Goal: Task Accomplishment & Management: Complete application form

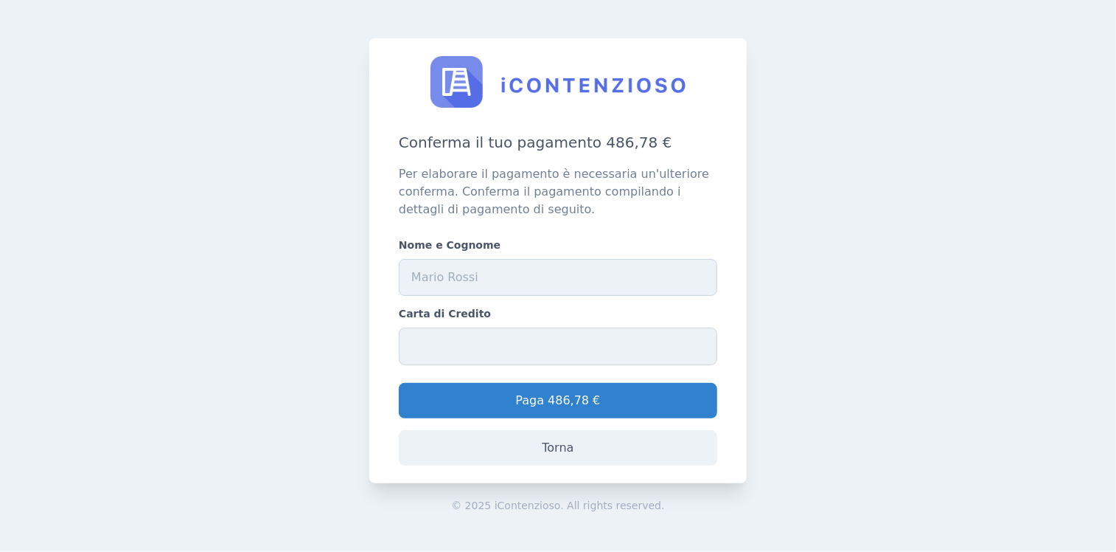
click at [416, 277] on input "Nome e Cognome" at bounding box center [558, 277] width 319 height 37
type input "r"
type input "Roberto Milano - Milano Consulting Srl - STP"
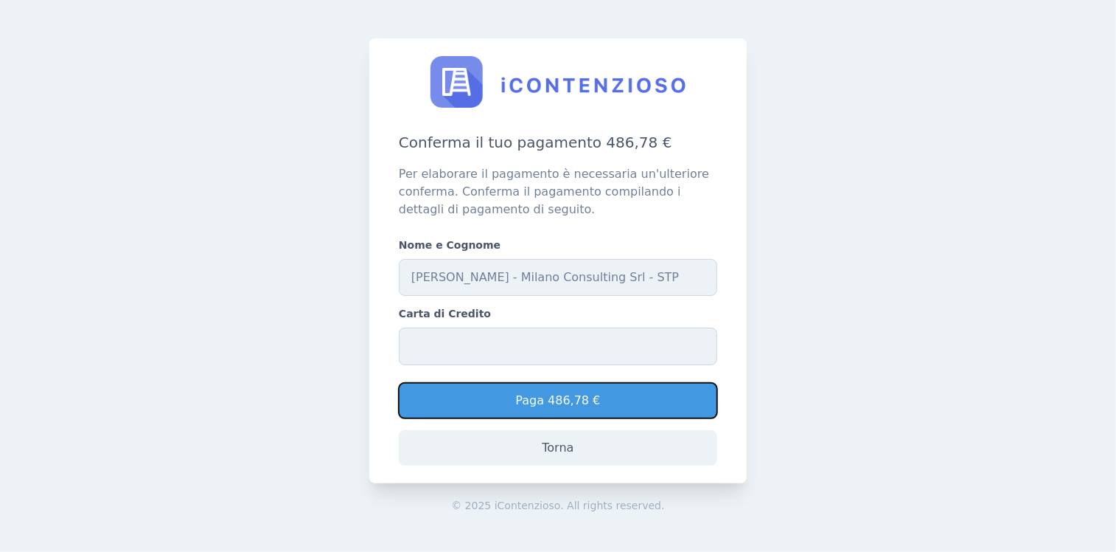
click at [555, 396] on button "Paga 486,78 €" at bounding box center [558, 400] width 319 height 35
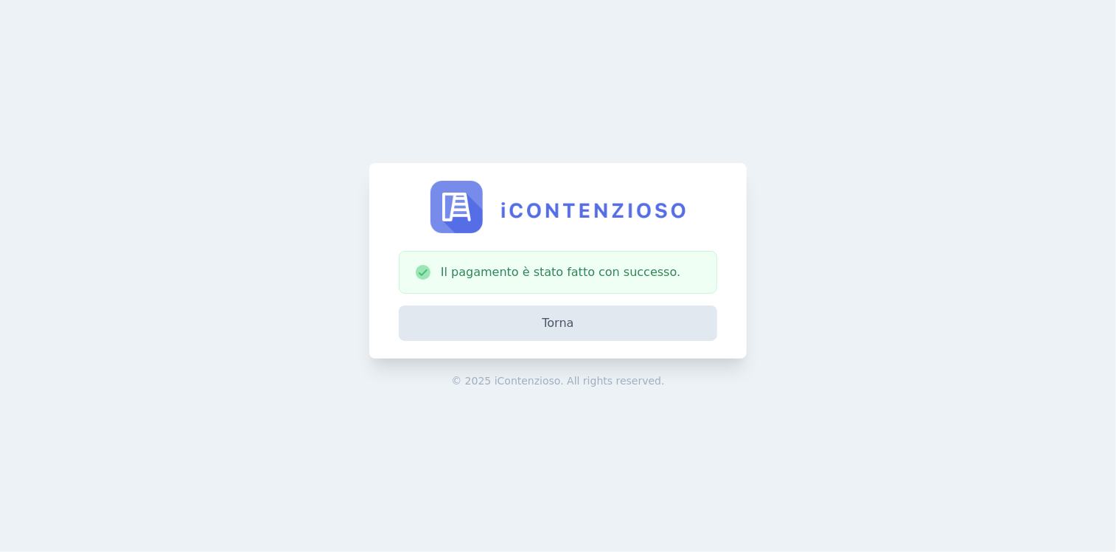
click at [547, 321] on link "Torna" at bounding box center [558, 322] width 319 height 35
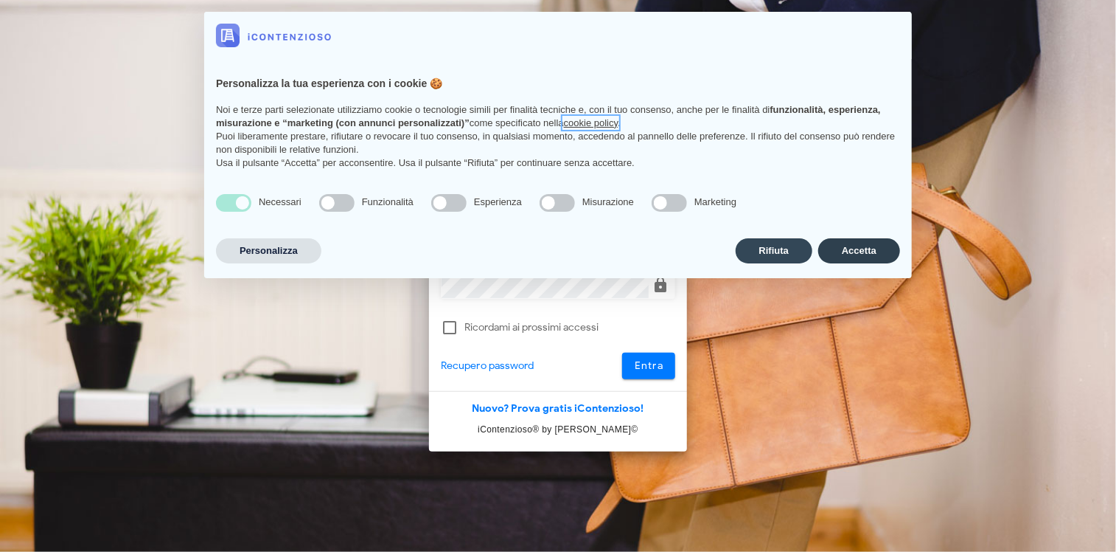
type input "valerio@milanoconsulting.net"
click at [852, 244] on button "Accetta" at bounding box center [860, 250] width 82 height 25
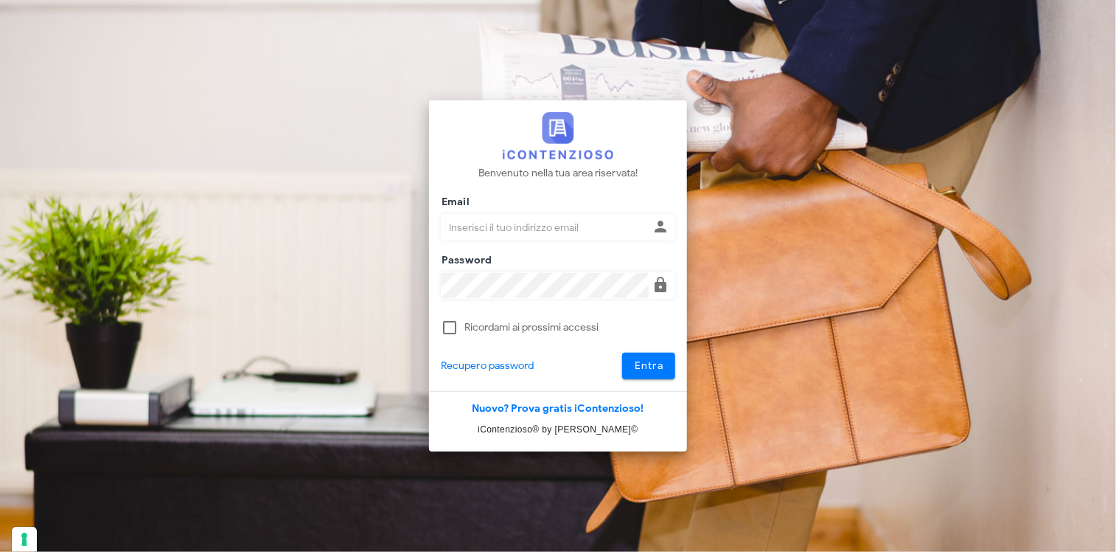
type input "valerio@milanoconsulting.net"
click at [662, 281] on icon at bounding box center [661, 285] width 18 height 18
click at [446, 327] on div at bounding box center [449, 327] width 25 height 25
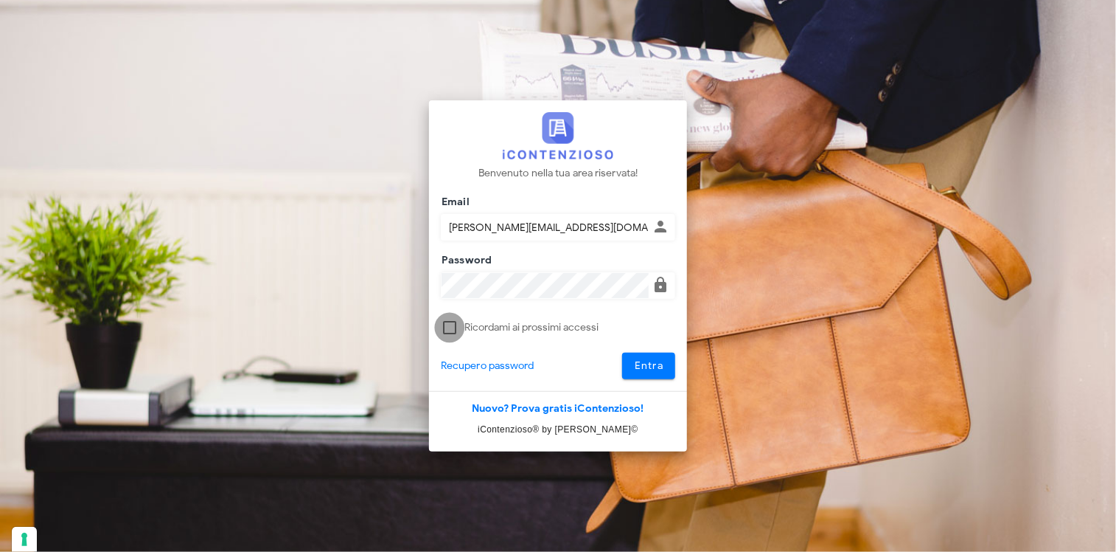
checkbox input "true"
click at [649, 361] on span "Entra" at bounding box center [649, 365] width 30 height 13
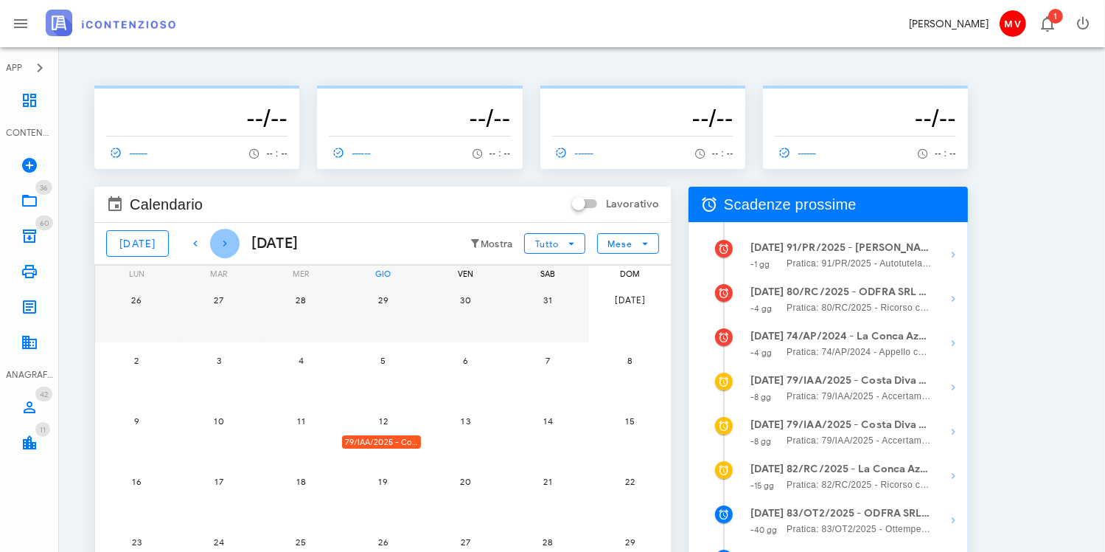
click at [217, 241] on icon "button" at bounding box center [225, 244] width 18 height 18
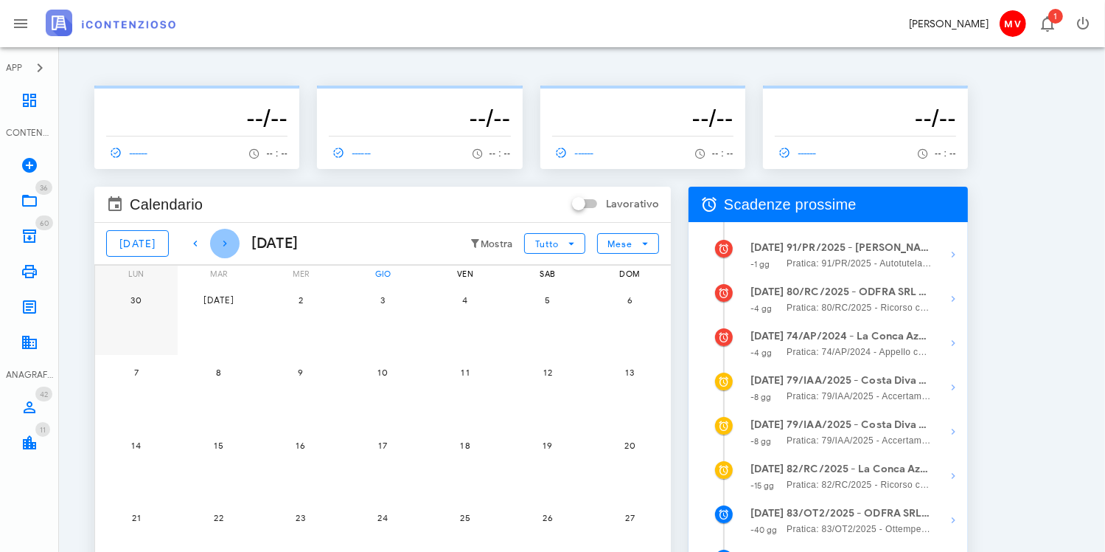
click at [218, 241] on icon "button" at bounding box center [225, 244] width 18 height 18
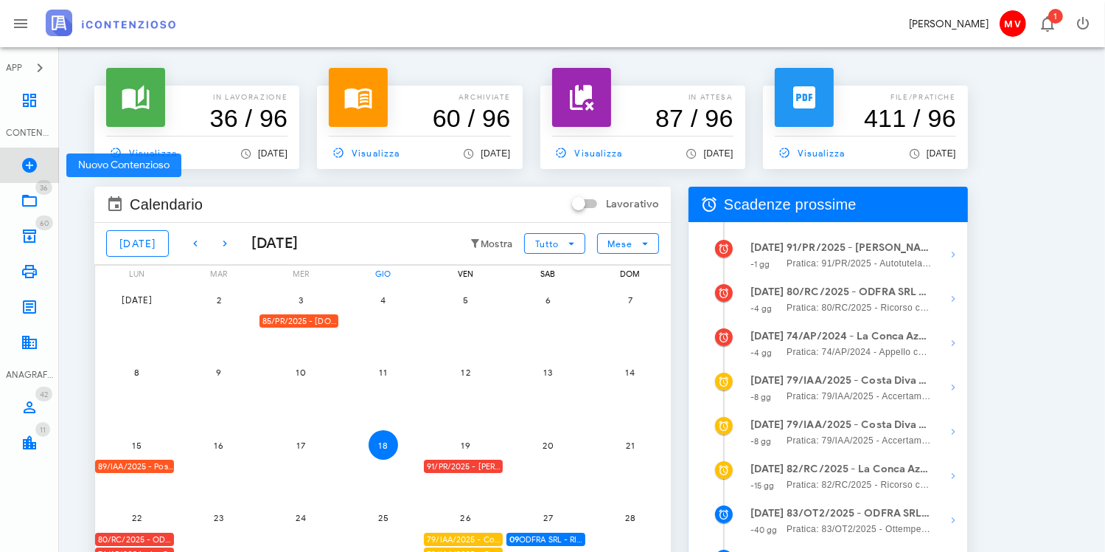
click at [27, 163] on icon at bounding box center [30, 165] width 18 height 18
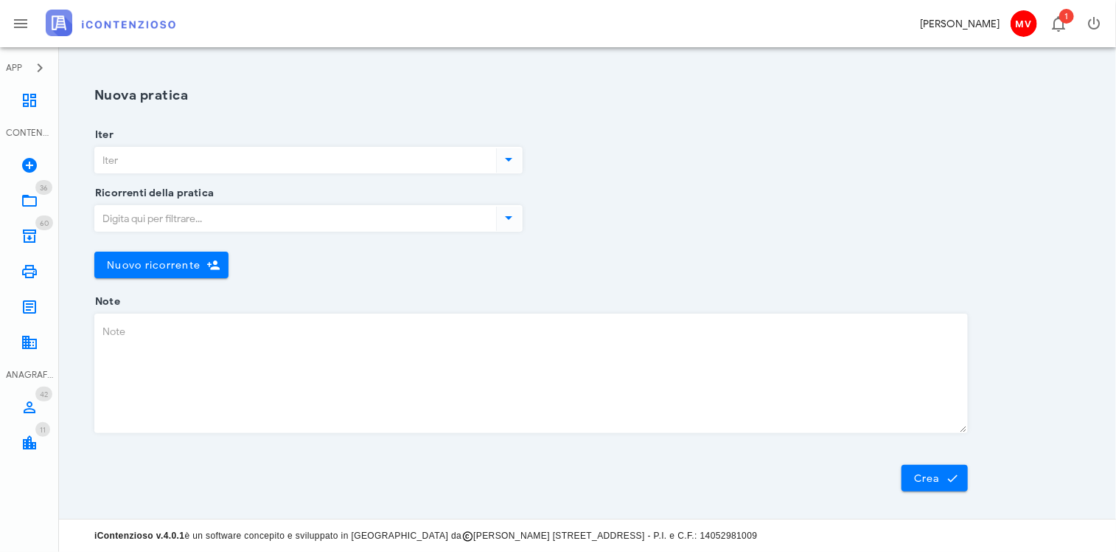
click at [510, 156] on icon at bounding box center [509, 159] width 18 height 18
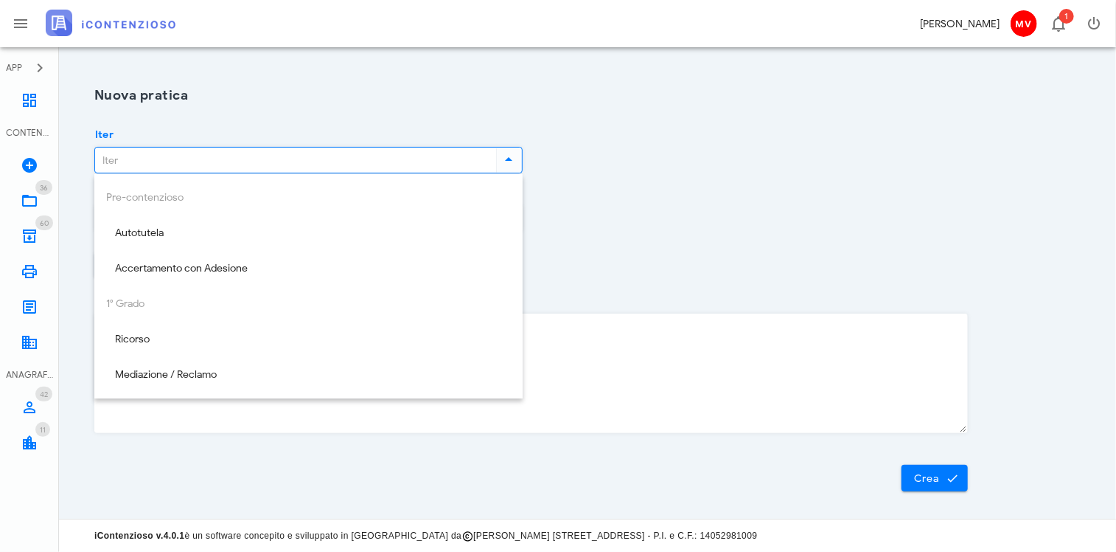
click at [133, 198] on div "Pre-contenzioso Autotutela Accertamento con Adesione 1° Grado Ricorso Mediazion…" at bounding box center [308, 392] width 428 height 437
click at [131, 304] on div "Pre-contenzioso Autotutela Accertamento con Adesione 1° Grado Ricorso Mediazion…" at bounding box center [308, 392] width 428 height 437
click at [189, 264] on div "Accertamento con Adesione" at bounding box center [308, 269] width 405 height 13
type input "Accertamento con Adesione"
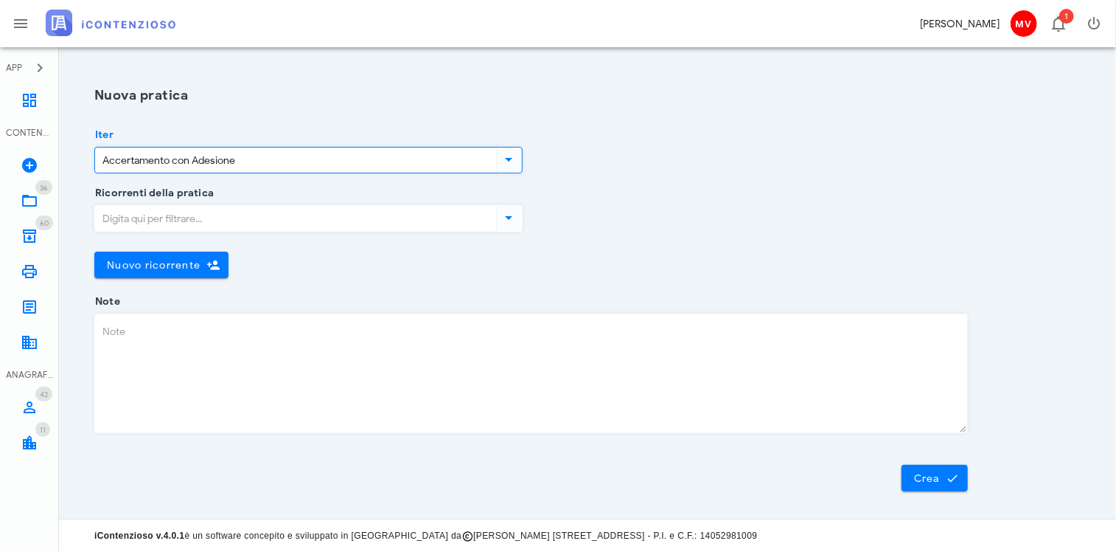
click at [507, 216] on icon at bounding box center [509, 218] width 18 height 18
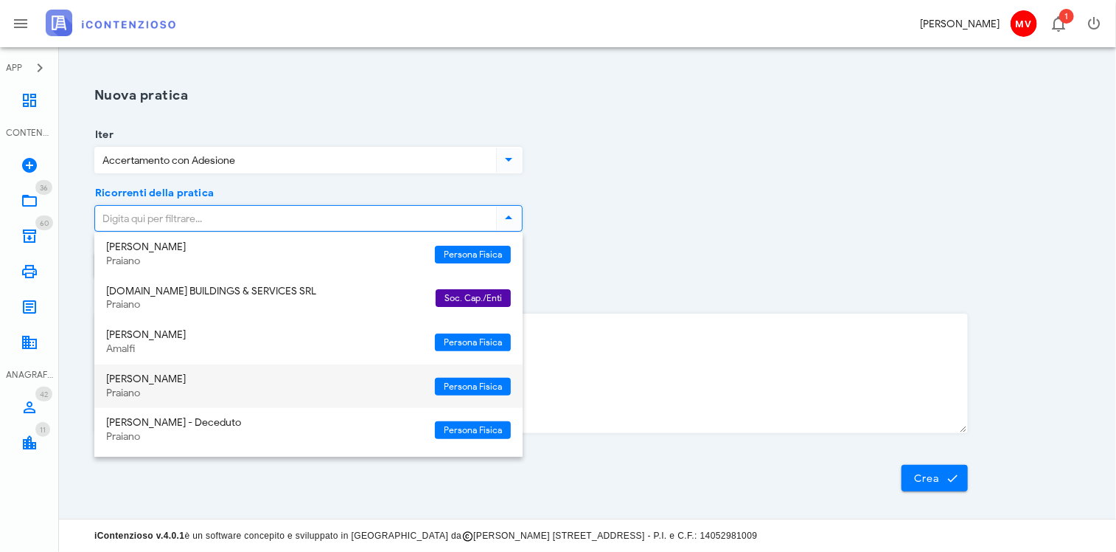
scroll to position [649, 0]
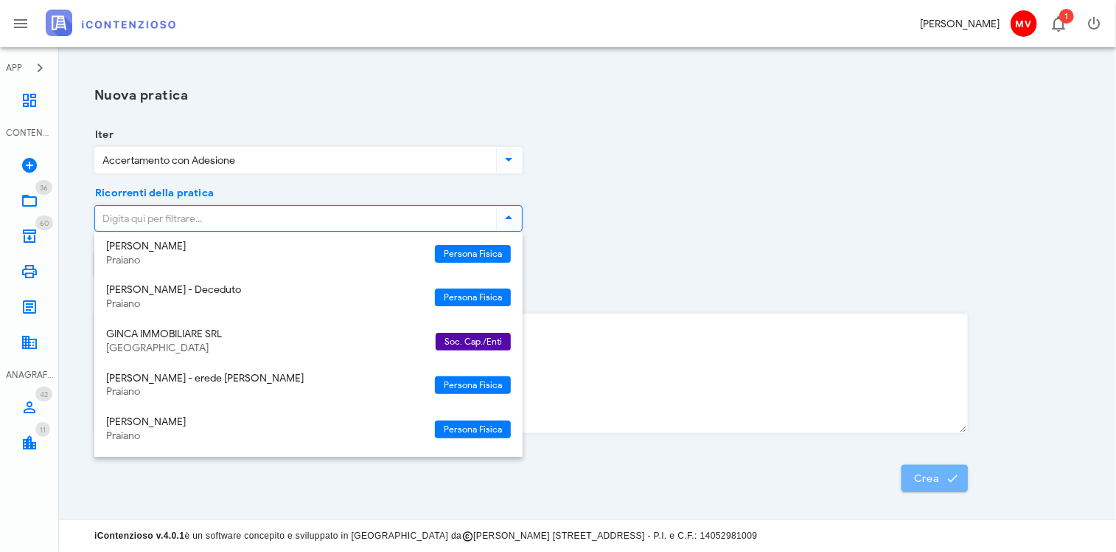
click at [926, 476] on span "Crea" at bounding box center [935, 477] width 43 height 13
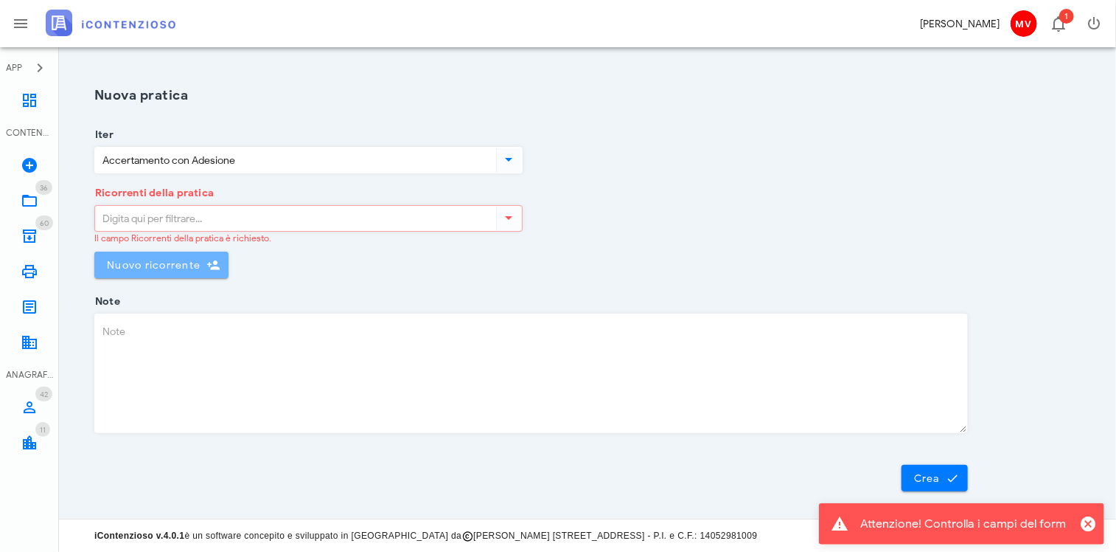
click at [118, 263] on span "Nuovo ricorrente" at bounding box center [153, 265] width 94 height 13
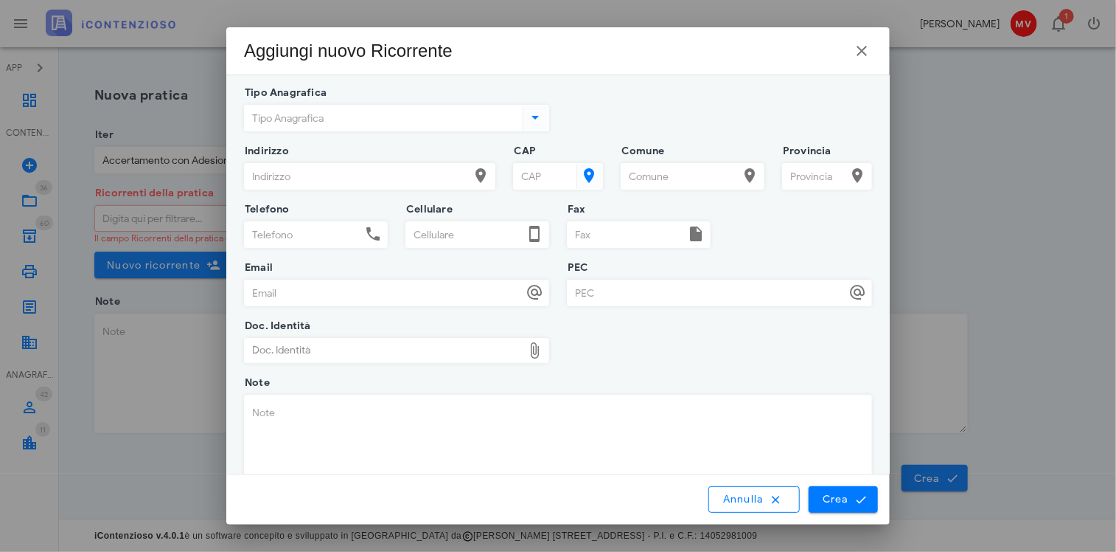
click at [534, 115] on icon at bounding box center [536, 117] width 18 height 18
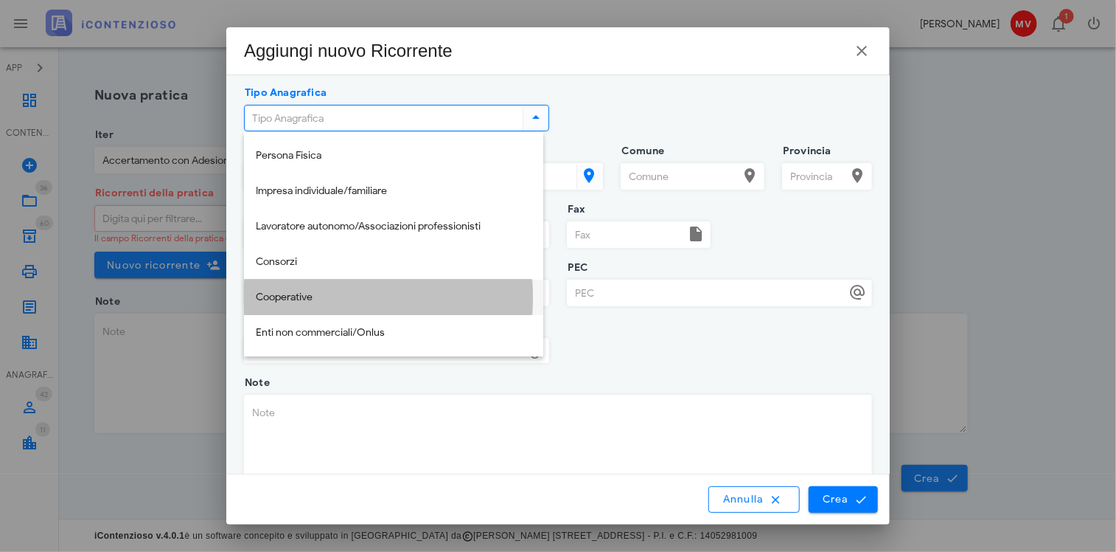
click at [289, 297] on div "Cooperative" at bounding box center [394, 297] width 276 height 13
type input "Cooperative"
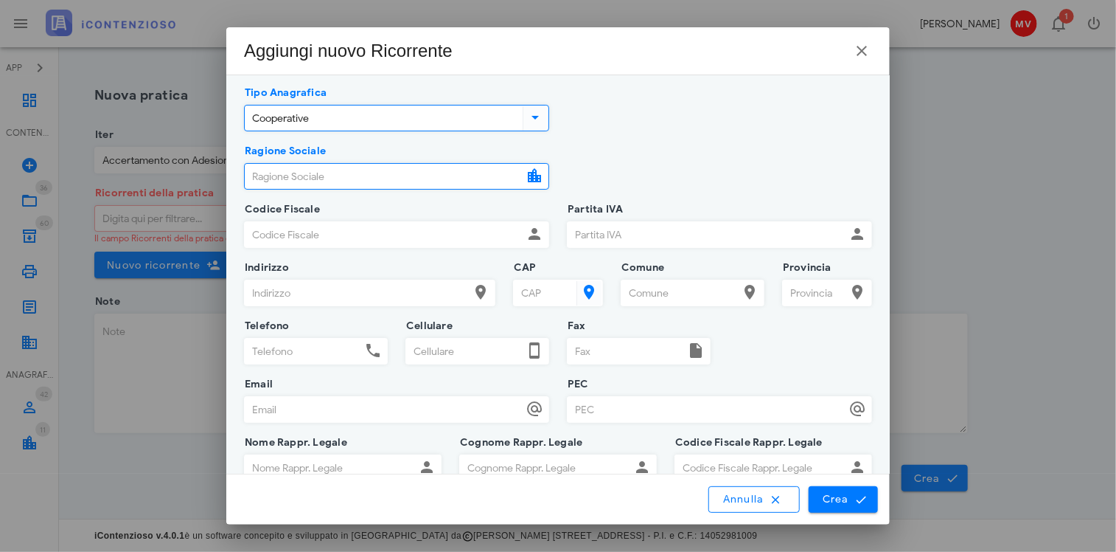
click at [255, 174] on input "Ragione Sociale" at bounding box center [384, 176] width 278 height 25
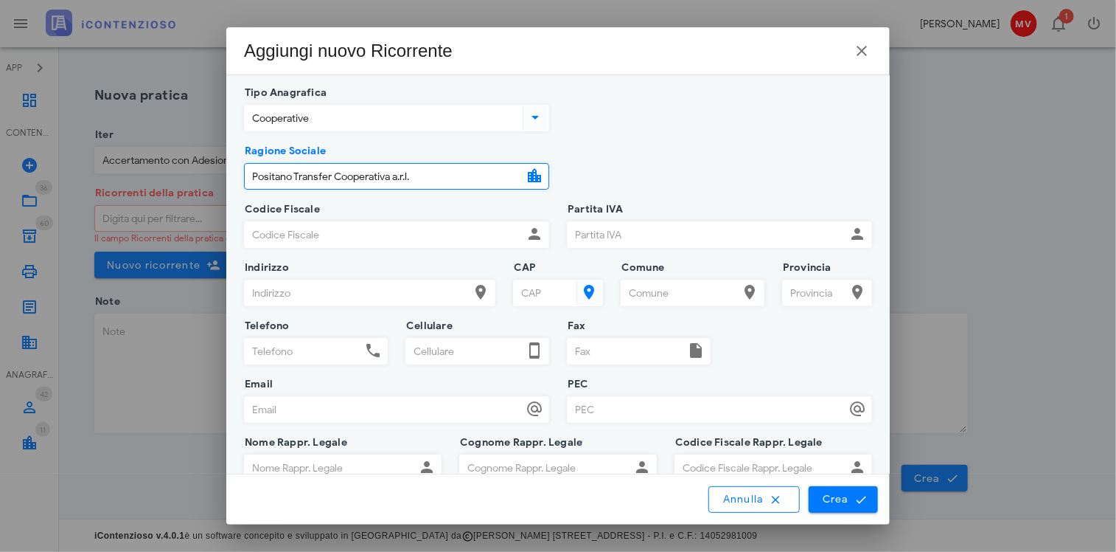
type input "Positano Transfer Cooperativa a.r.l."
click at [304, 232] on input "Codice Fiscale" at bounding box center [384, 234] width 278 height 25
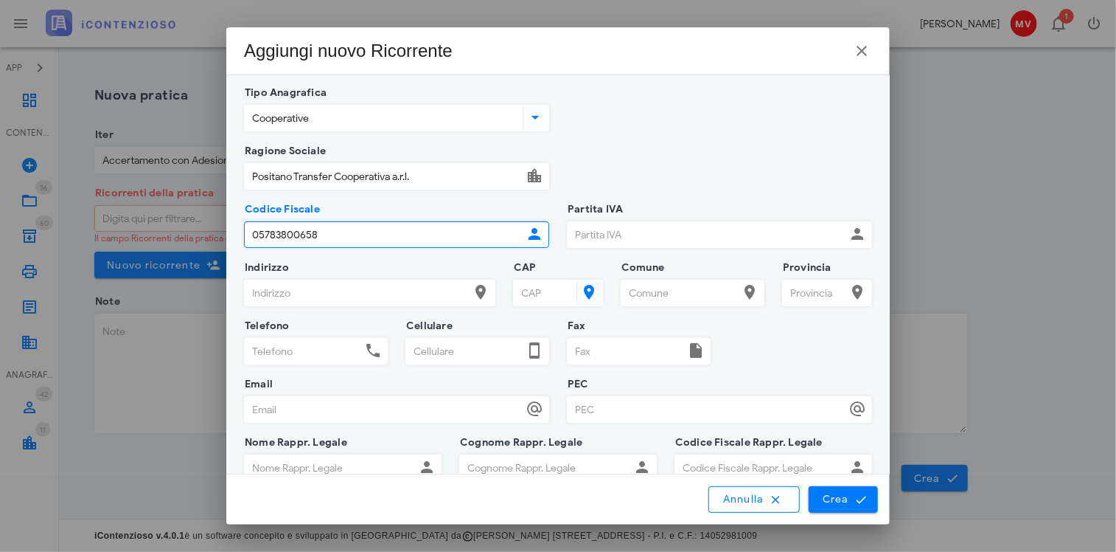
type input "05783800658"
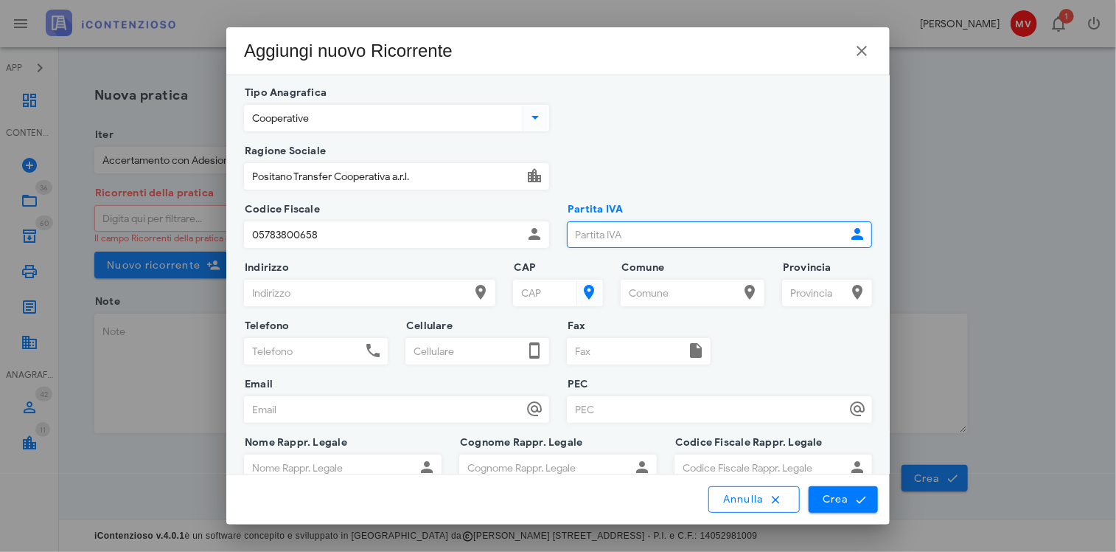
click at [596, 231] on input "Partita IVA" at bounding box center [707, 234] width 278 height 25
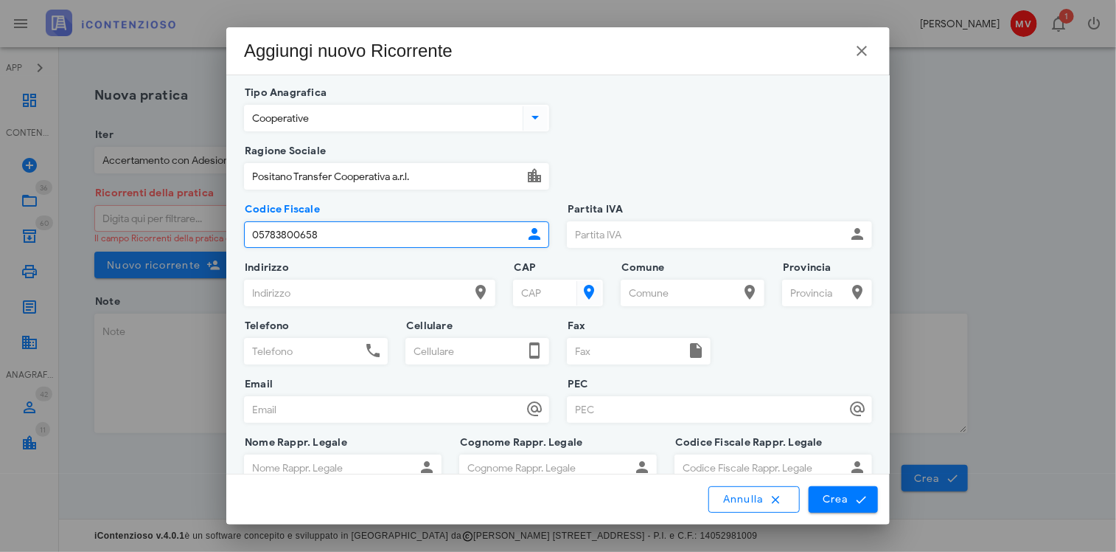
drag, startPoint x: 249, startPoint y: 232, endPoint x: 330, endPoint y: 239, distance: 80.7
click at [330, 239] on input "05783800658" at bounding box center [384, 234] width 278 height 25
click at [577, 228] on input "Partita IVA" at bounding box center [707, 234] width 278 height 25
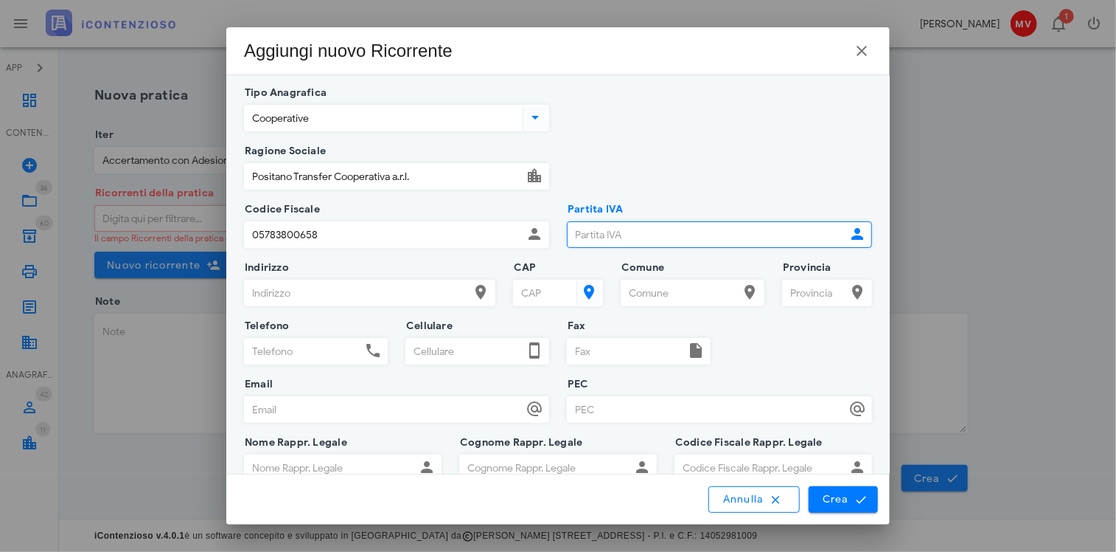
paste input "05783800658"
type input "05783800658"
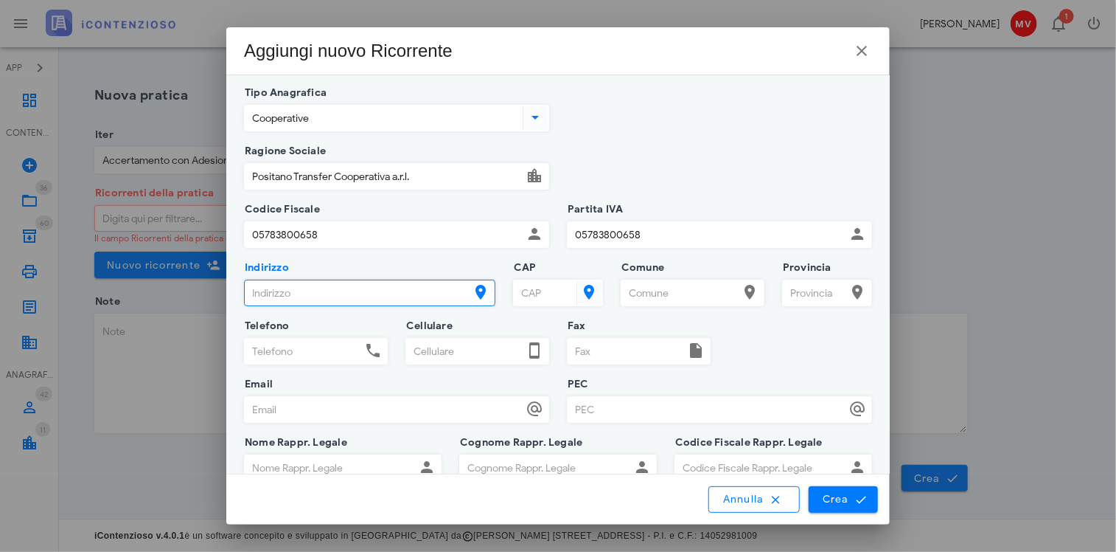
click at [264, 288] on input "Indirizzo" at bounding box center [357, 292] width 224 height 25
type input "via Pasitea, 47"
type input "3481317146"
type input "v.milano@commercialistisalerno.it"
type input "Valerio"
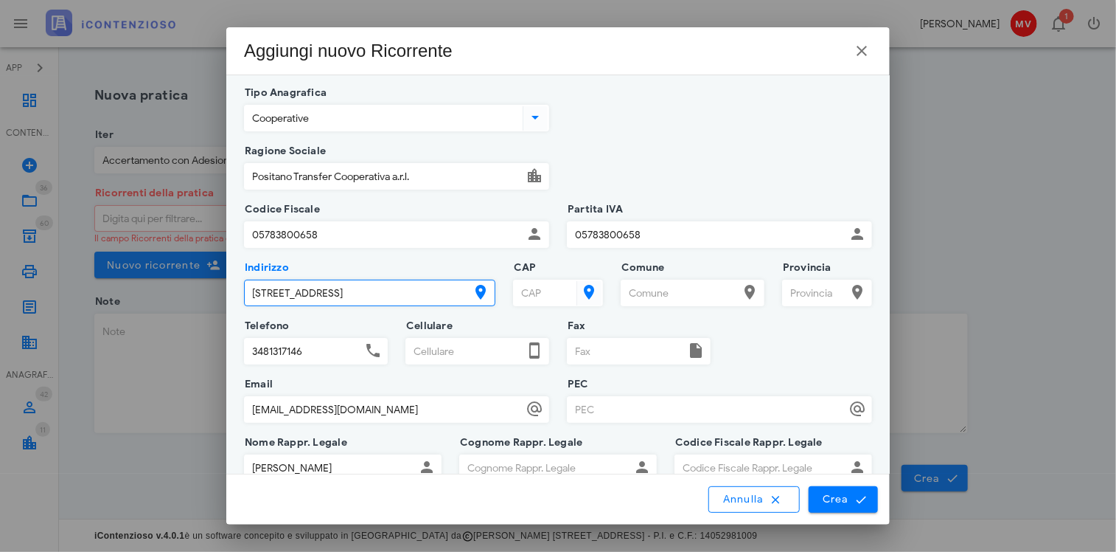
type input "Milano"
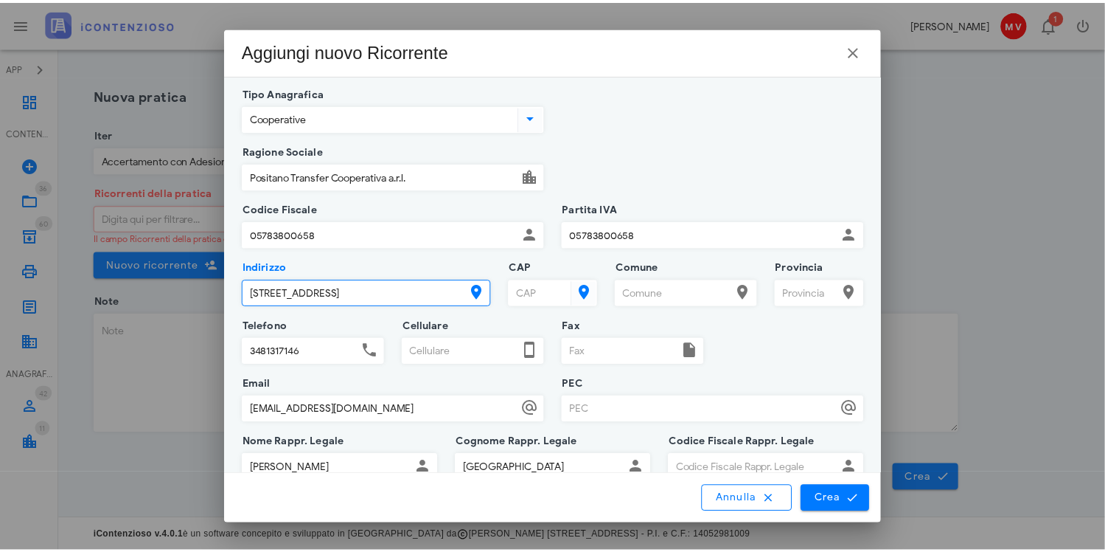
scroll to position [5, 0]
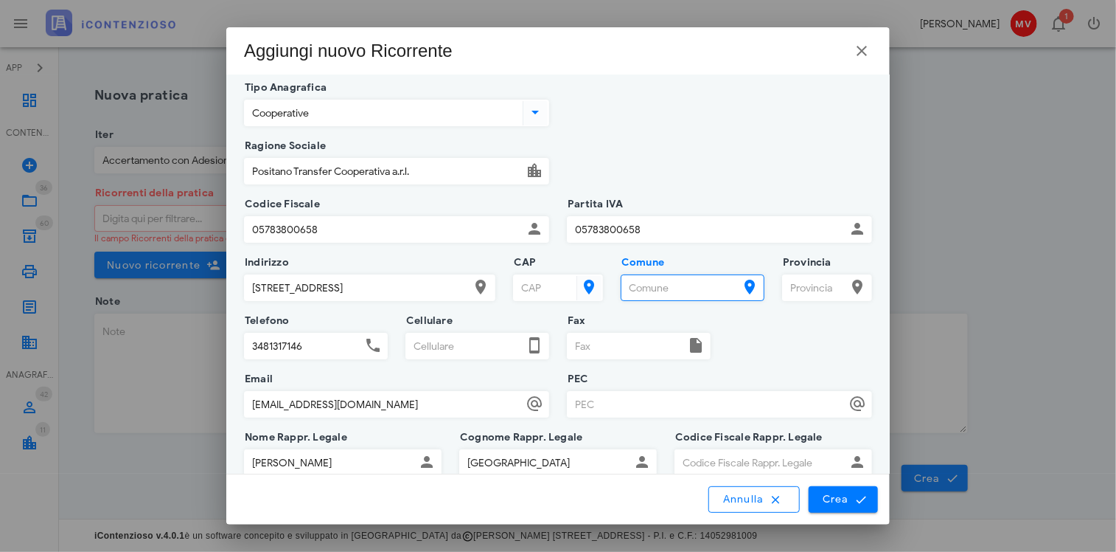
click at [633, 285] on input "Comune" at bounding box center [680, 287] width 117 height 25
click at [580, 282] on icon at bounding box center [589, 287] width 18 height 18
type input "84017"
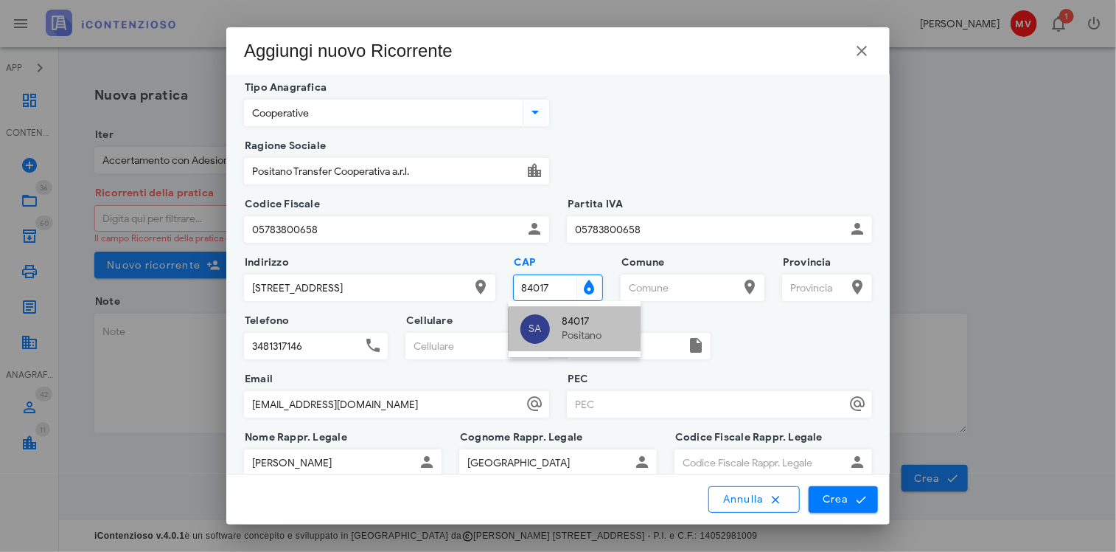
click at [602, 337] on div "Positano" at bounding box center [595, 336] width 67 height 13
type input "Positano"
type input "SA"
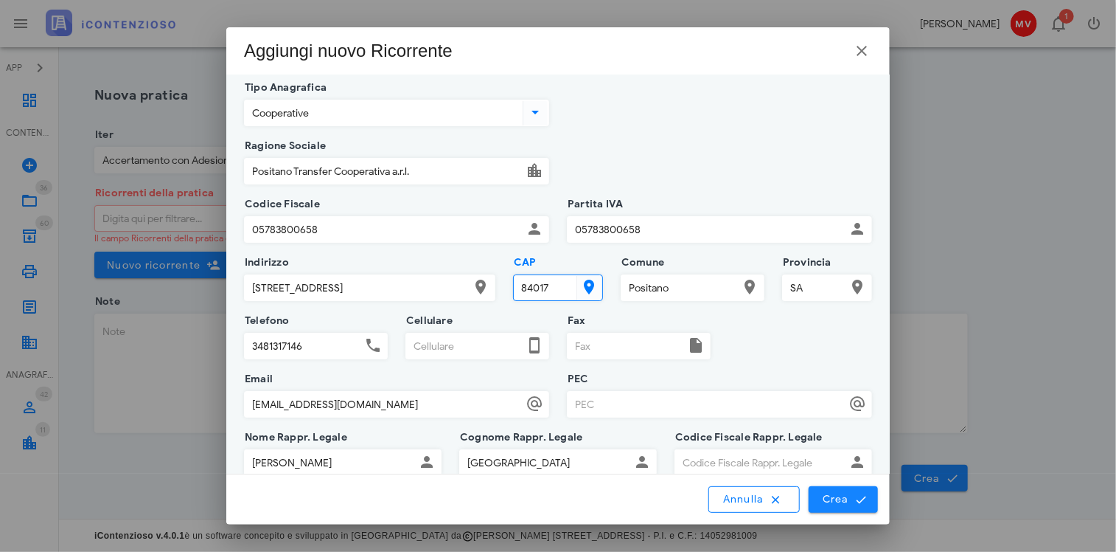
type input "84017"
click at [847, 494] on span "Crea" at bounding box center [843, 499] width 43 height 13
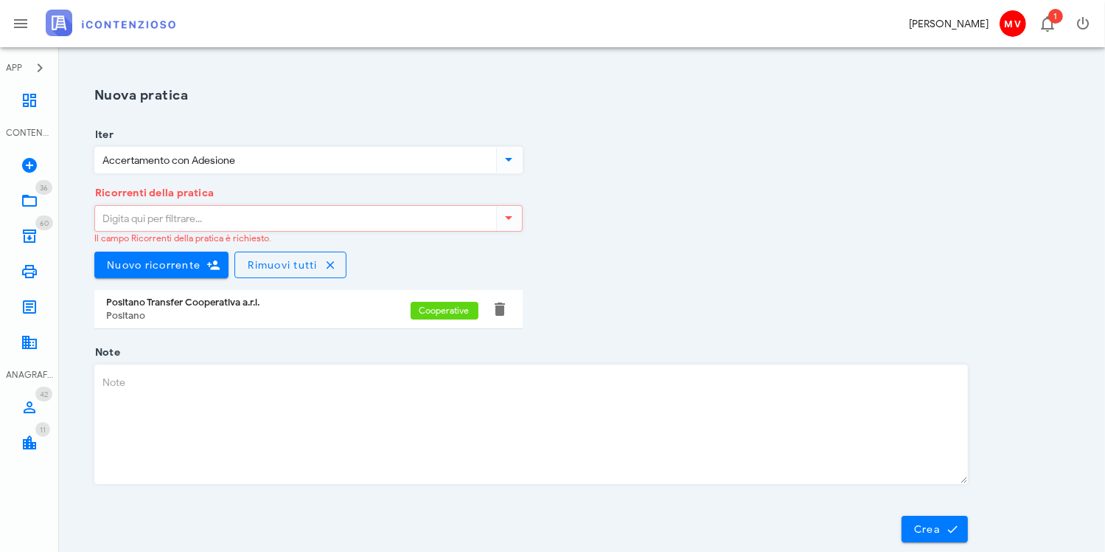
click at [277, 306] on div "Positano Transfer Cooperativa a.r.l." at bounding box center [258, 302] width 305 height 12
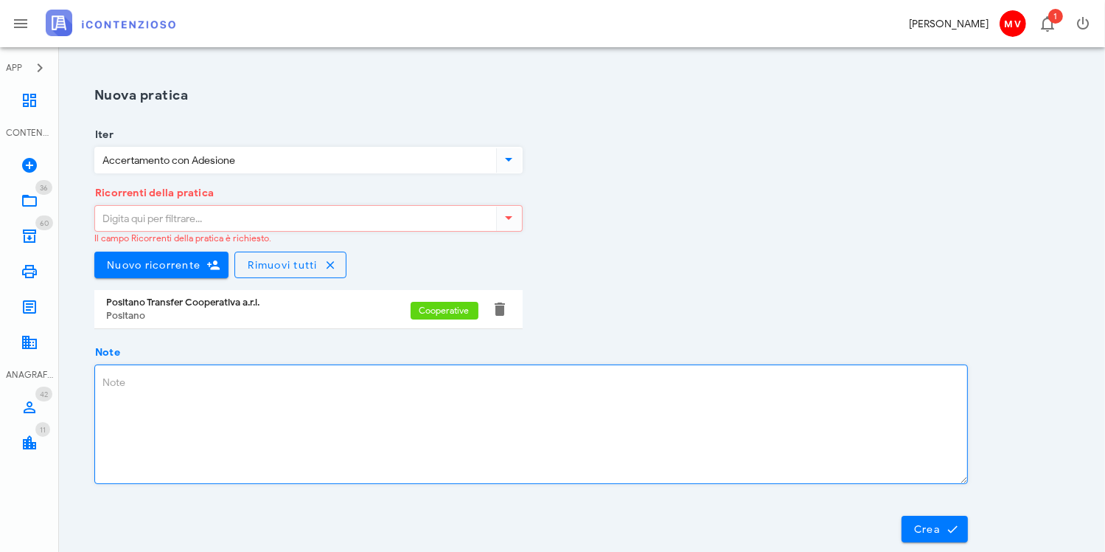
click at [118, 376] on textarea "Note" at bounding box center [531, 424] width 872 height 118
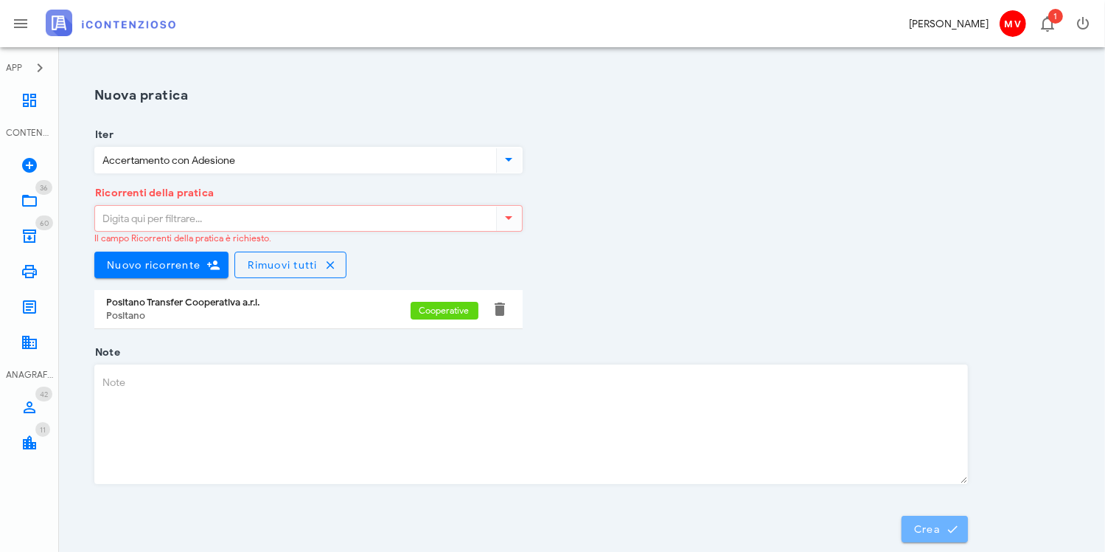
click at [945, 531] on span "Crea" at bounding box center [935, 528] width 43 height 13
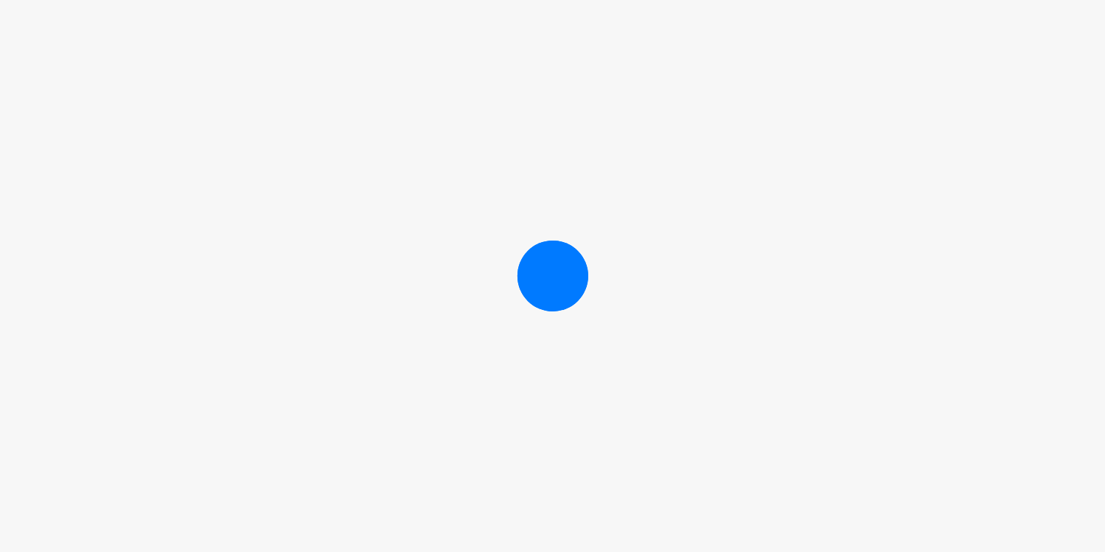
scroll to position [0, 0]
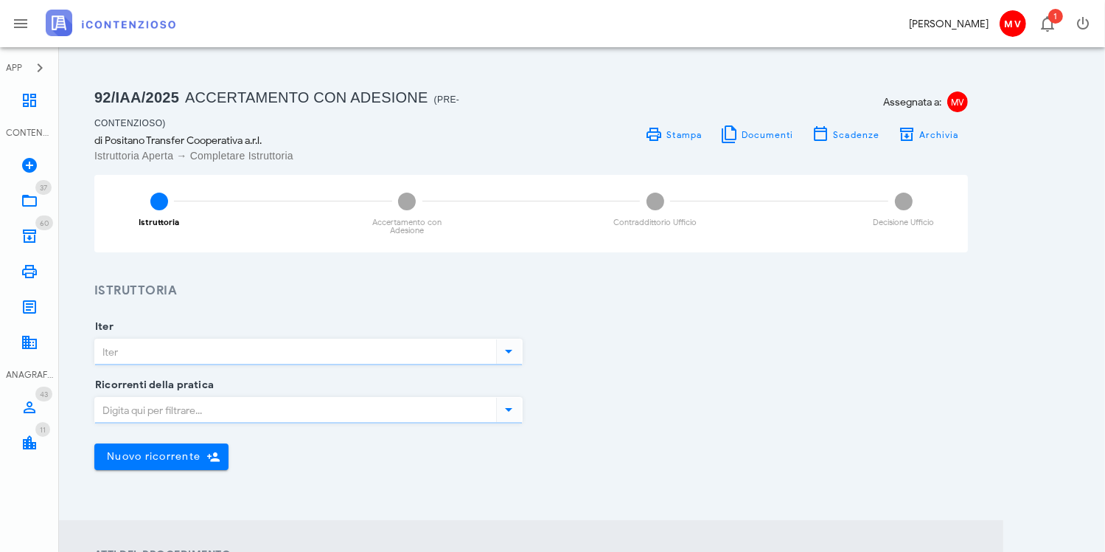
type input "Accertamento con Adesione"
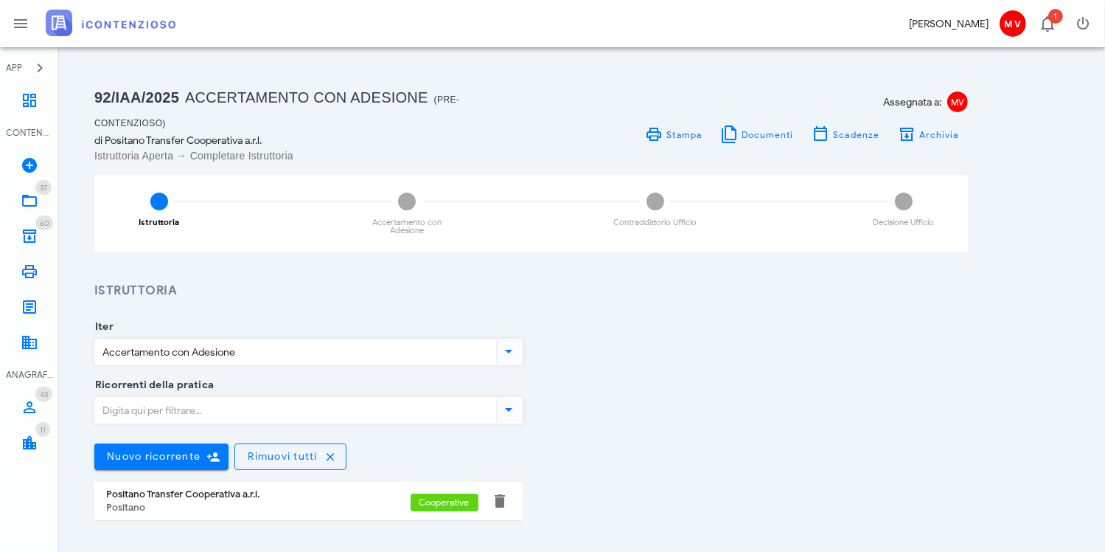
click at [511, 342] on icon at bounding box center [509, 351] width 18 height 18
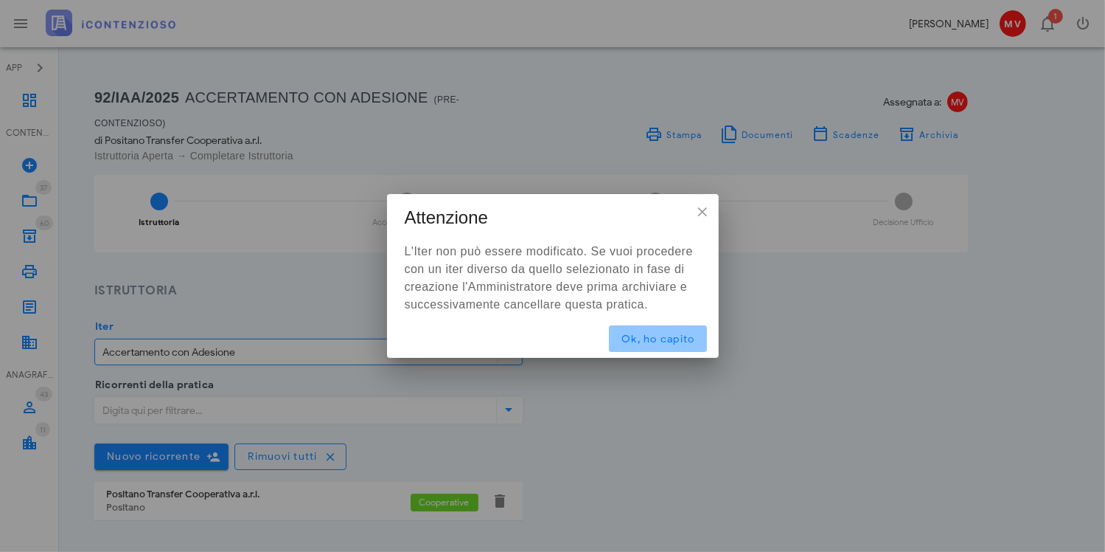
drag, startPoint x: 511, startPoint y: 331, endPoint x: 652, endPoint y: 336, distance: 140.9
click at [652, 336] on span "Ok, ho capito" at bounding box center [658, 339] width 74 height 13
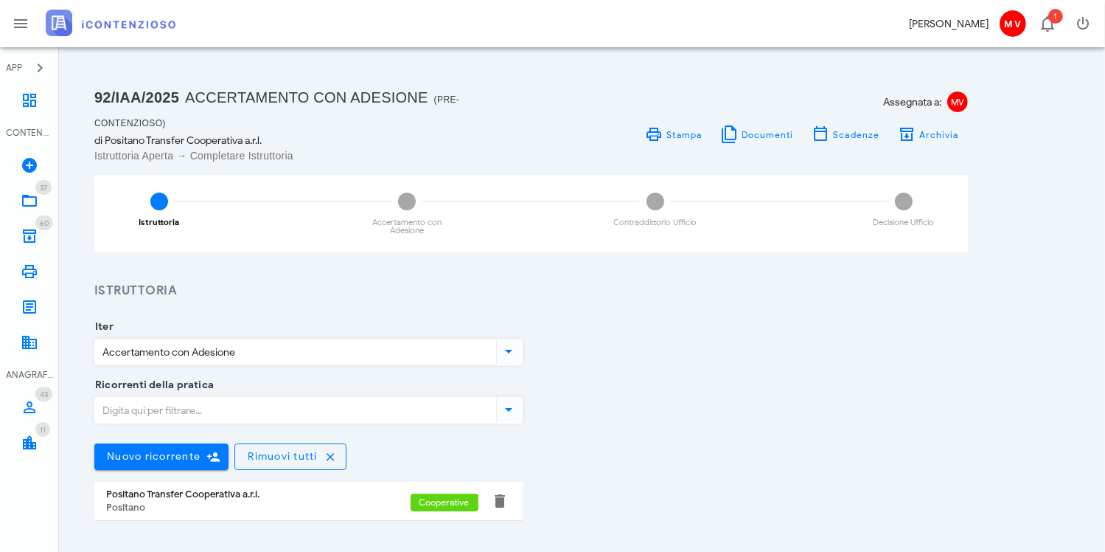
click at [510, 400] on icon at bounding box center [509, 409] width 18 height 18
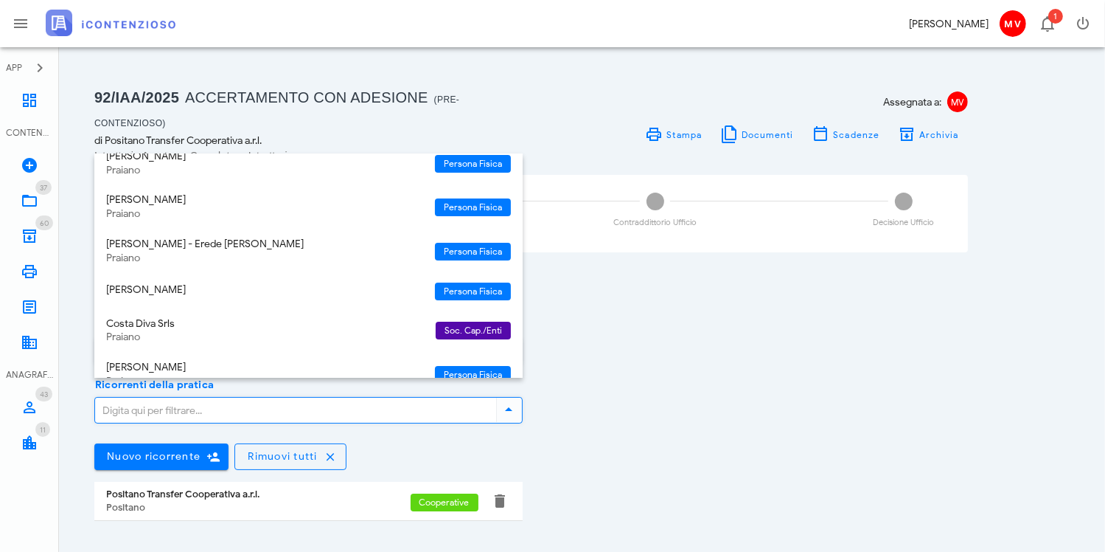
scroll to position [195, 0]
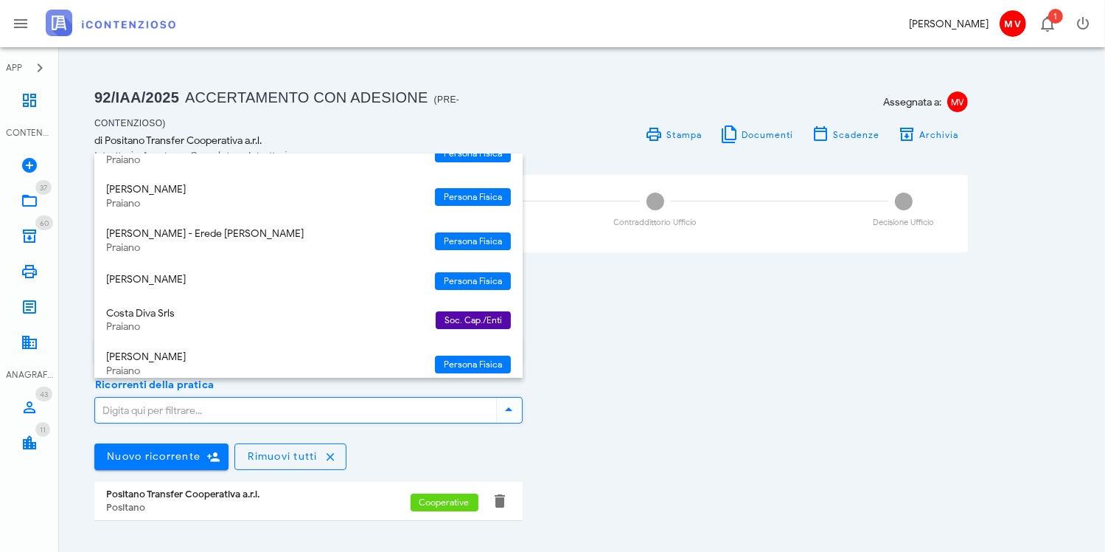
click at [535, 334] on div "Iter Accertamento con Adesione" at bounding box center [532, 356] width 892 height 58
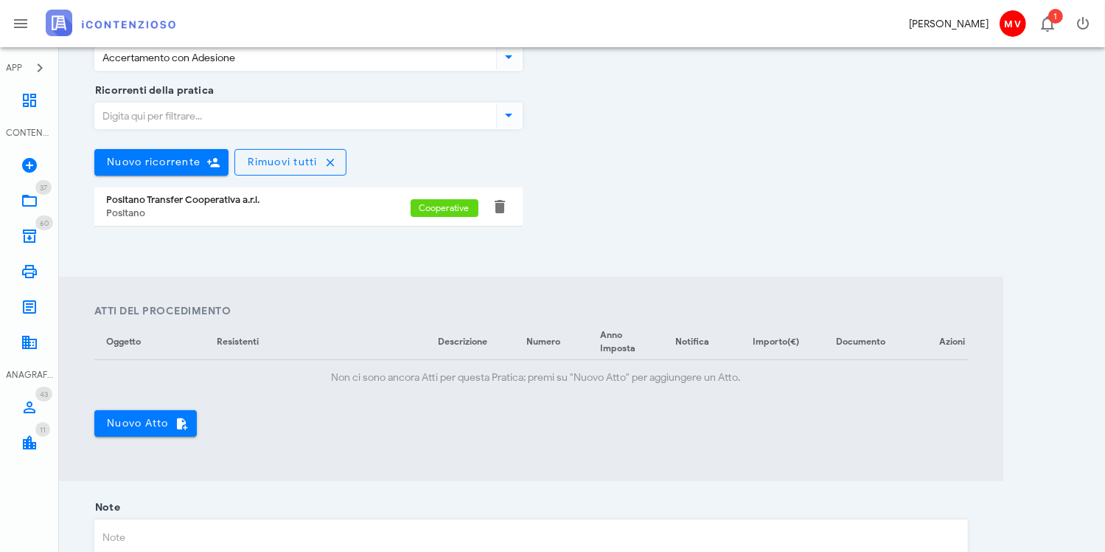
scroll to position [295, 0]
click at [135, 416] on span "Nuovo Atto" at bounding box center [145, 422] width 79 height 13
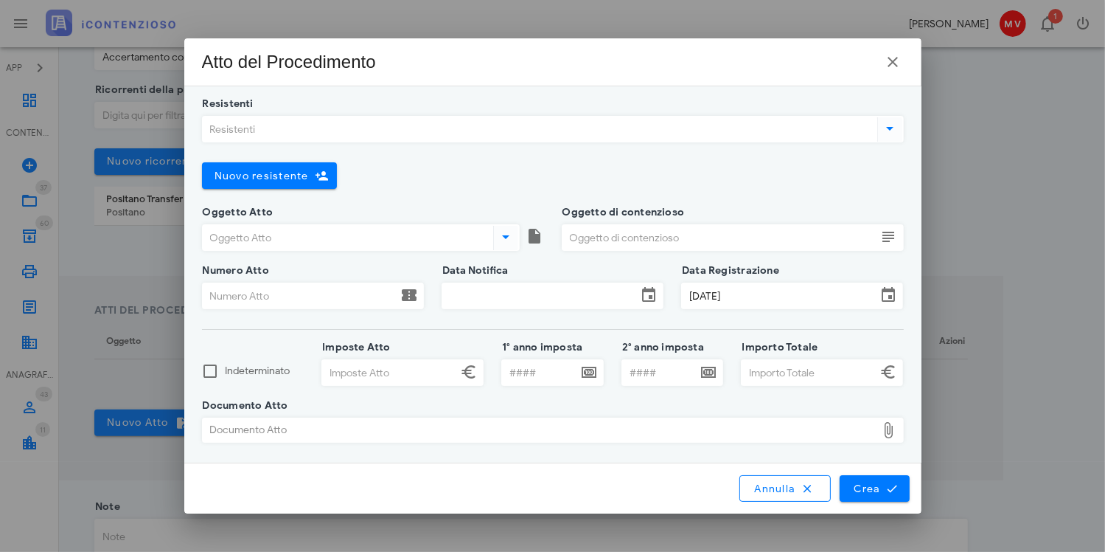
click at [894, 129] on icon at bounding box center [890, 128] width 18 height 18
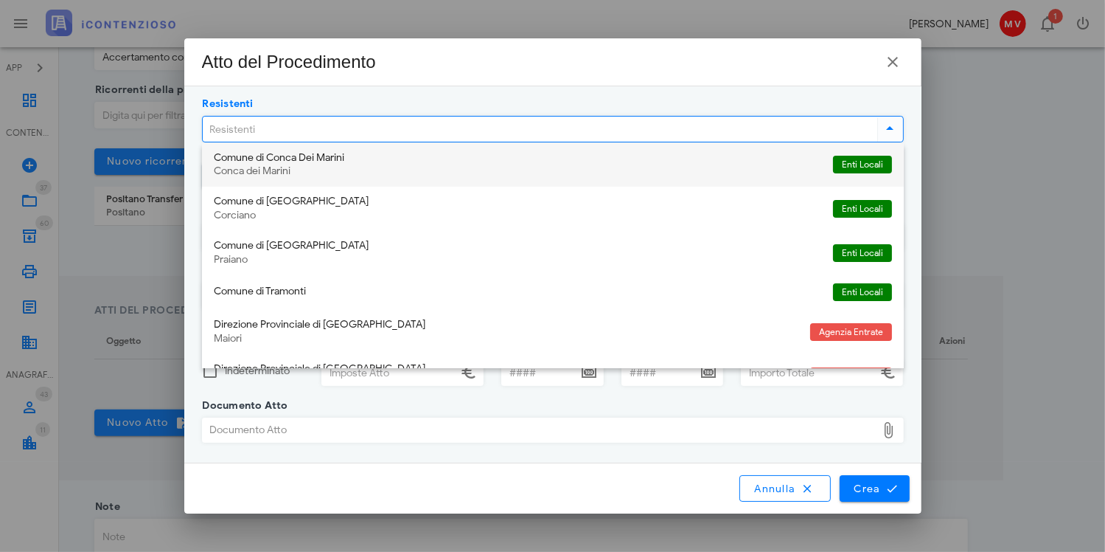
scroll to position [147, 0]
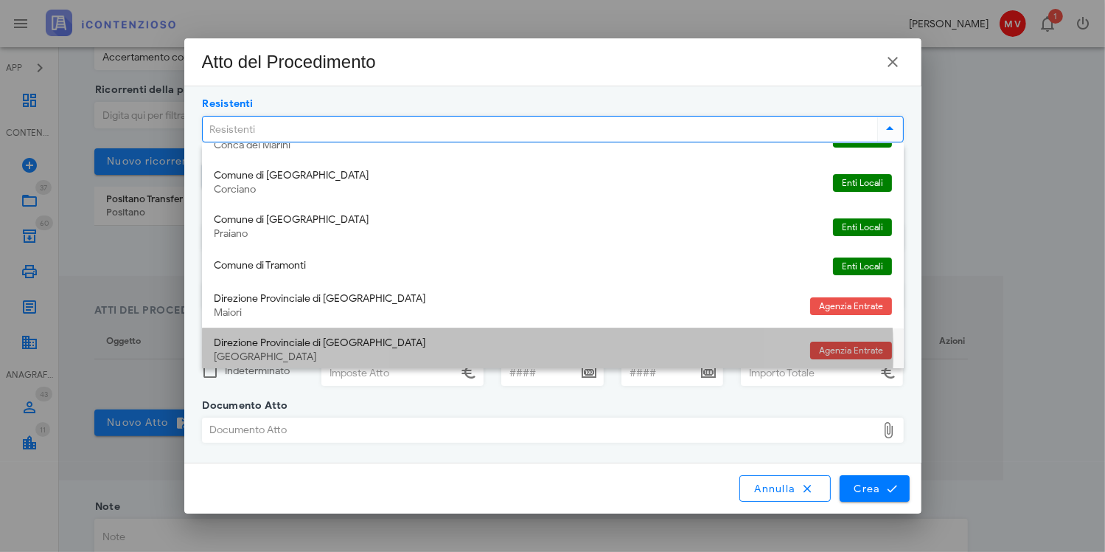
click at [282, 341] on div "Direzione Provinciale di Salerno" at bounding box center [506, 343] width 585 height 13
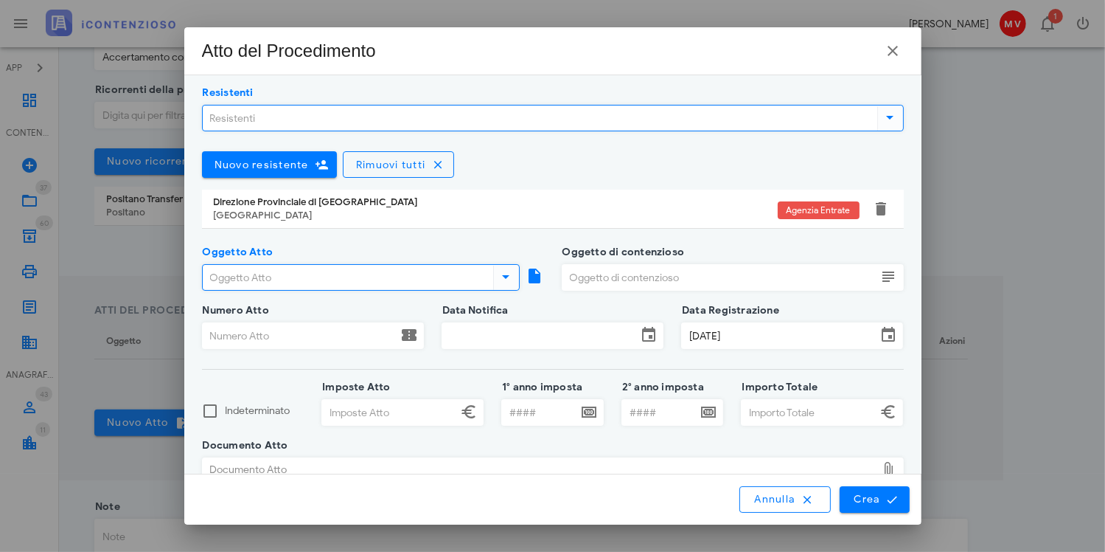
click at [502, 274] on icon at bounding box center [506, 277] width 18 height 18
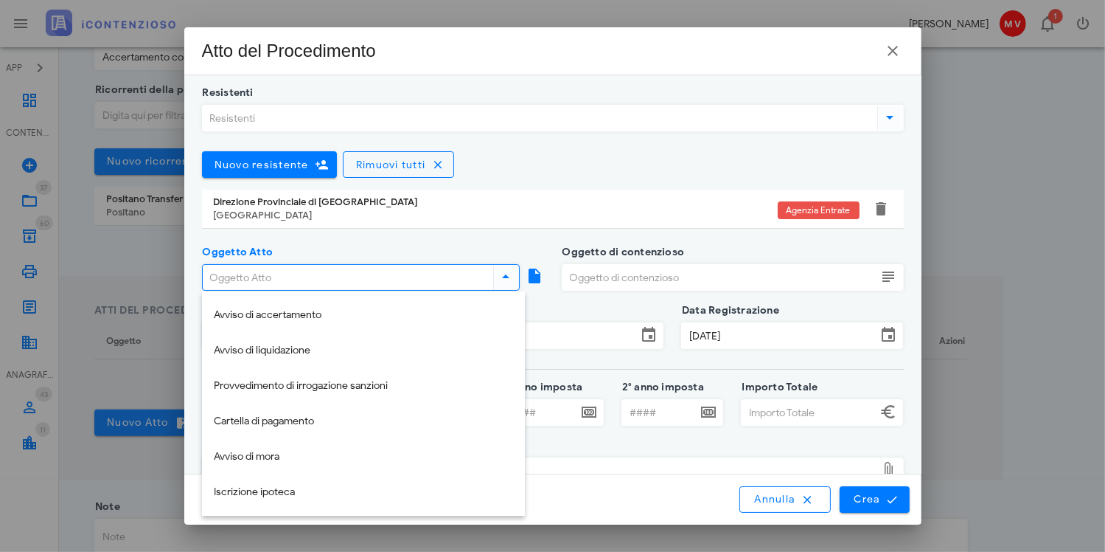
scroll to position [195, 0]
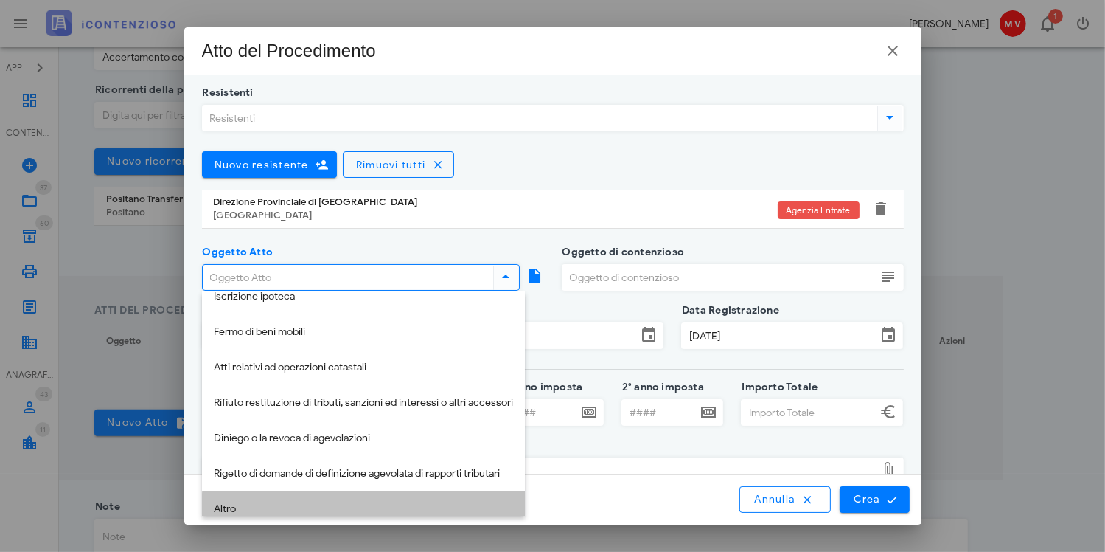
click at [226, 504] on div "Altro" at bounding box center [363, 509] width 299 height 13
type input "Altro"
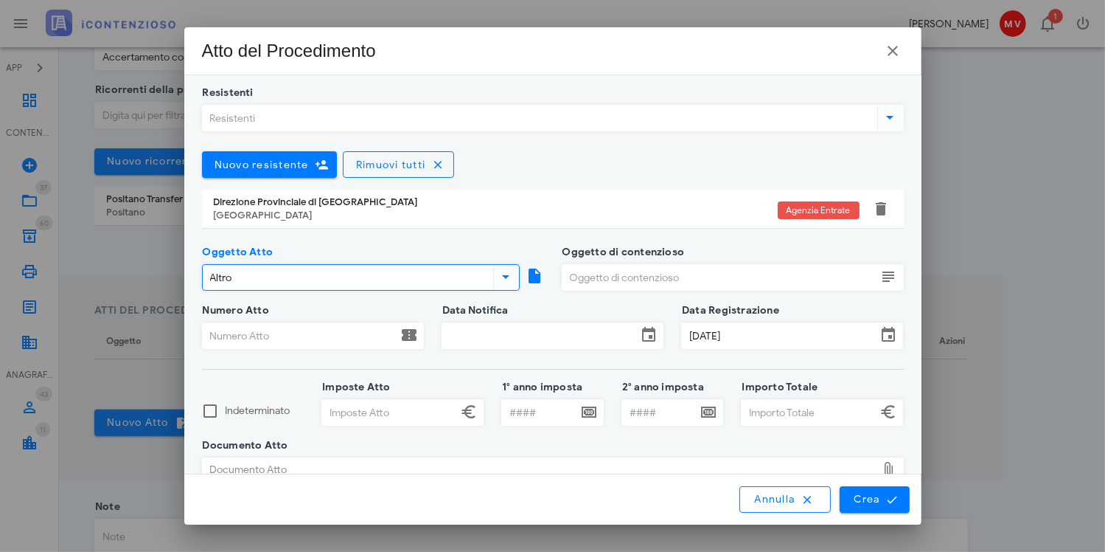
click at [564, 274] on input "Oggetto di contenzioso" at bounding box center [720, 277] width 315 height 25
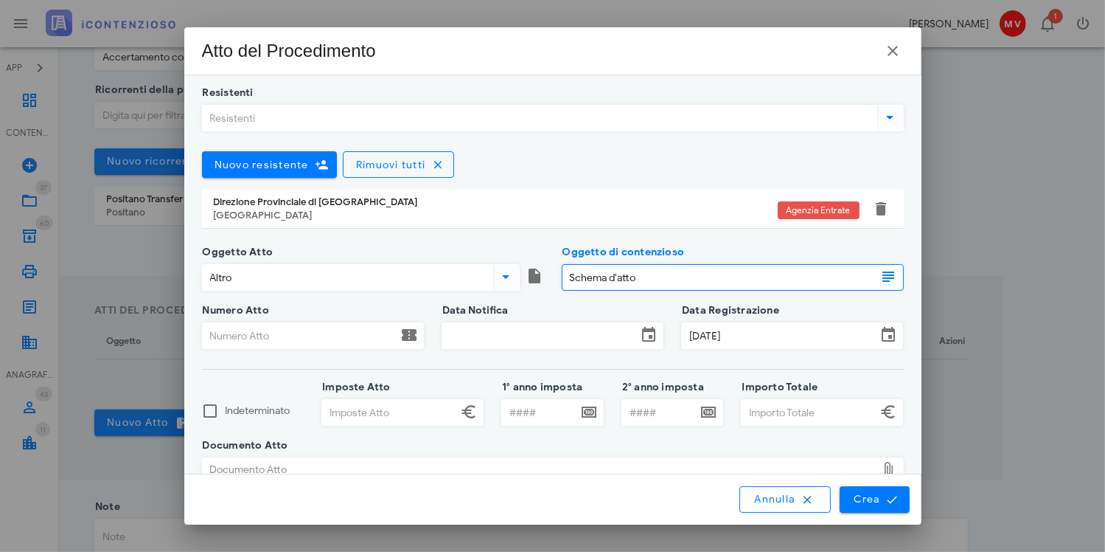
click at [881, 277] on icon at bounding box center [890, 277] width 18 height 18
click at [567, 275] on input "Schema d'atto" at bounding box center [720, 277] width 315 height 25
click at [729, 274] on input "Comunicazione di schema d'atto" at bounding box center [720, 277] width 315 height 25
type input "Comunicazione di schema d'atto"
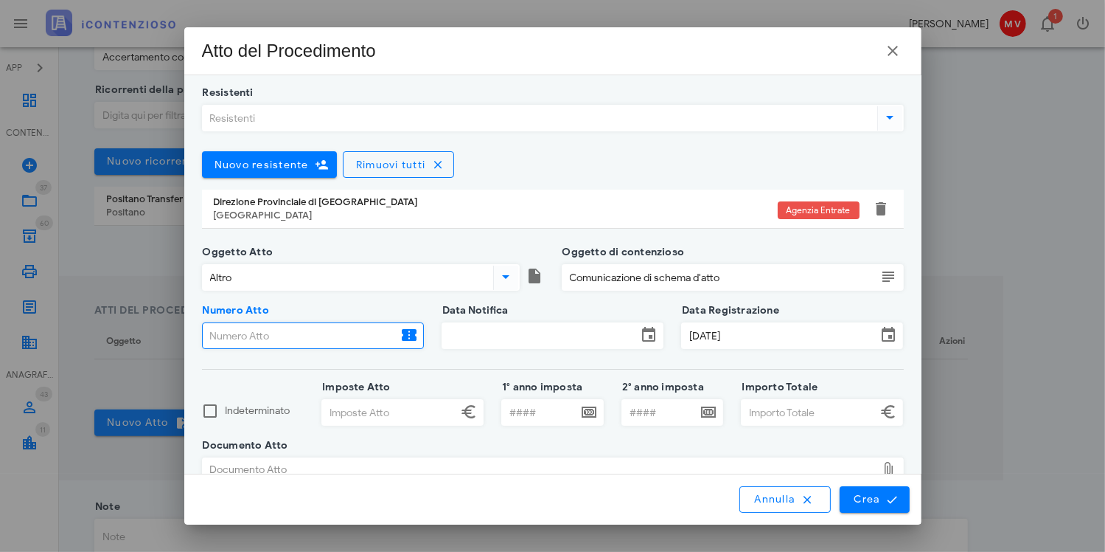
click at [230, 326] on input "Numero Atto" at bounding box center [300, 335] width 195 height 25
type input "TF9Q3M602395/2025"
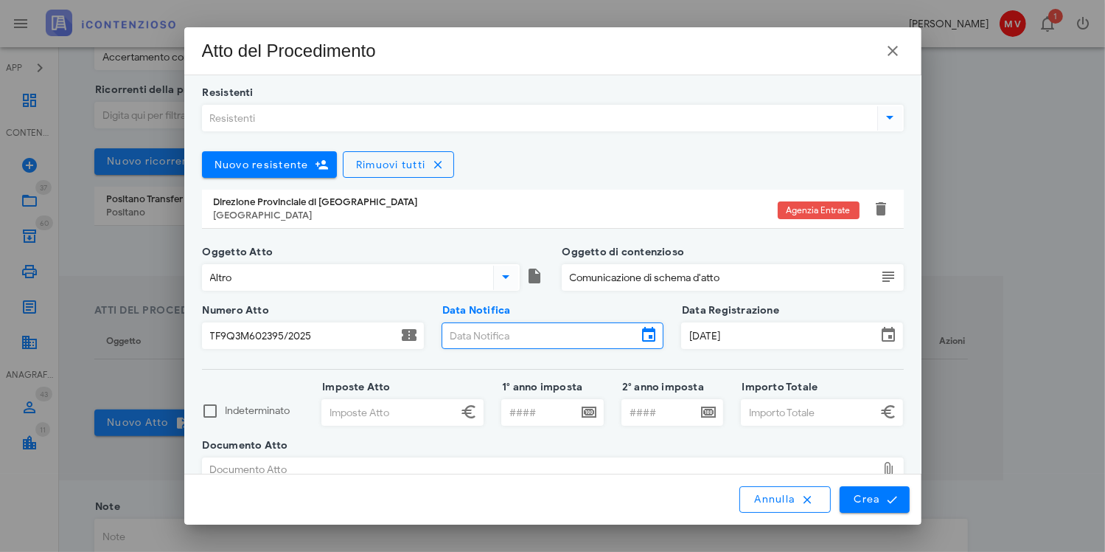
click at [475, 333] on input "Data Notifica" at bounding box center [539, 335] width 195 height 25
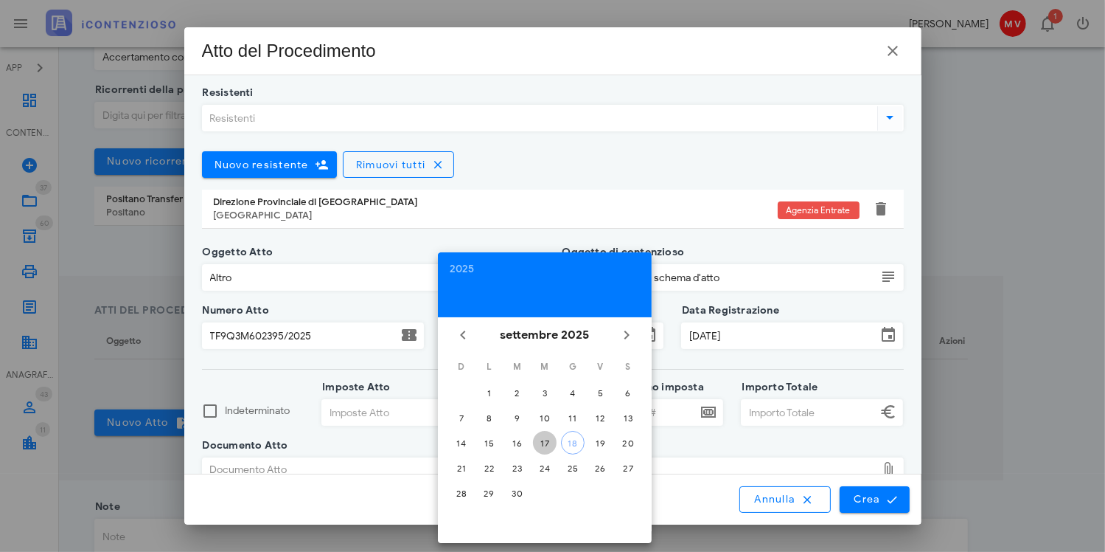
click at [545, 439] on div "17" at bounding box center [545, 442] width 24 height 11
type input "17/09/2025"
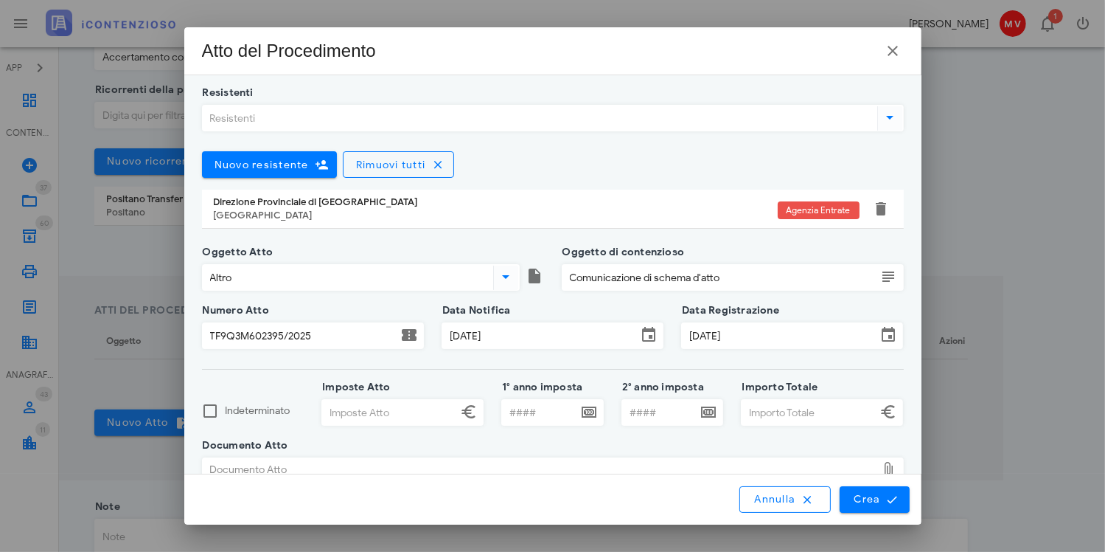
click at [330, 410] on input "Imposte Atto" at bounding box center [389, 412] width 135 height 25
type input "41.060,00"
click at [762, 411] on input "Importo Totale" at bounding box center [809, 412] width 135 height 25
click at [881, 463] on icon at bounding box center [890, 470] width 18 height 18
type input "74.868,00"
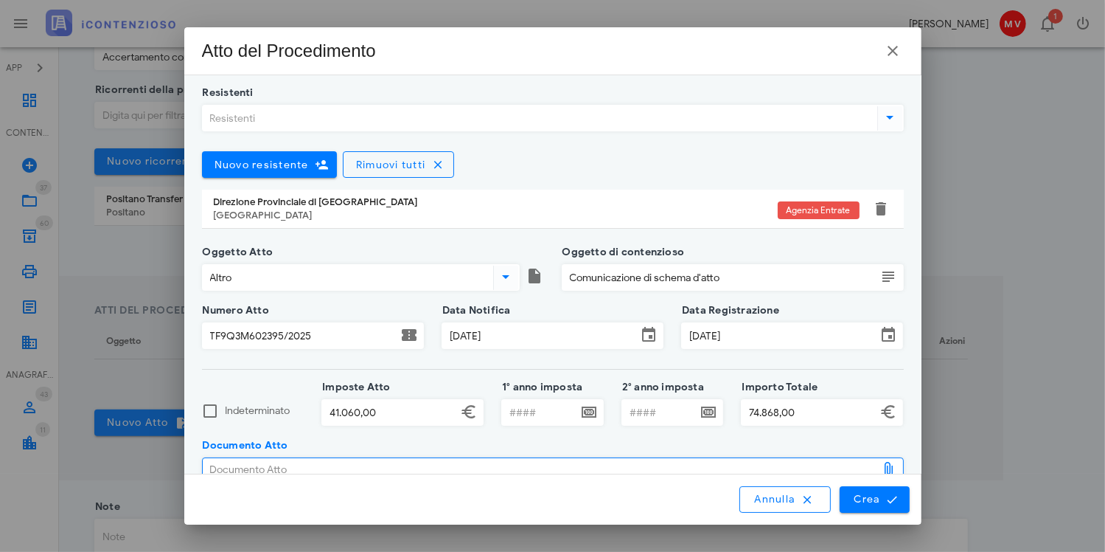
scroll to position [8, 0]
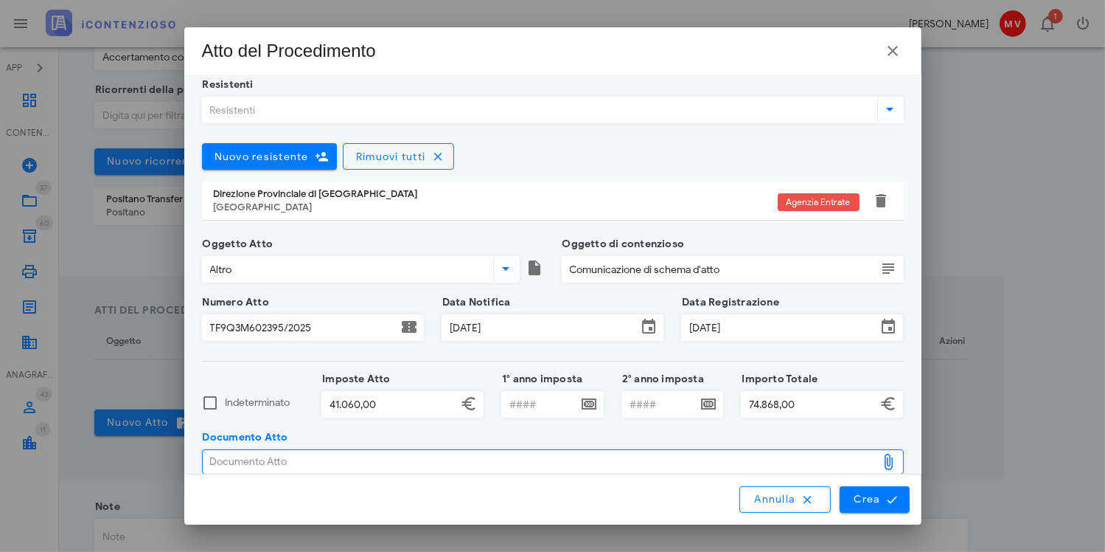
click at [220, 462] on div "Documento Atto" at bounding box center [540, 462] width 675 height 24
type input "C:\fakepath\C5GFGI~X.PDF"
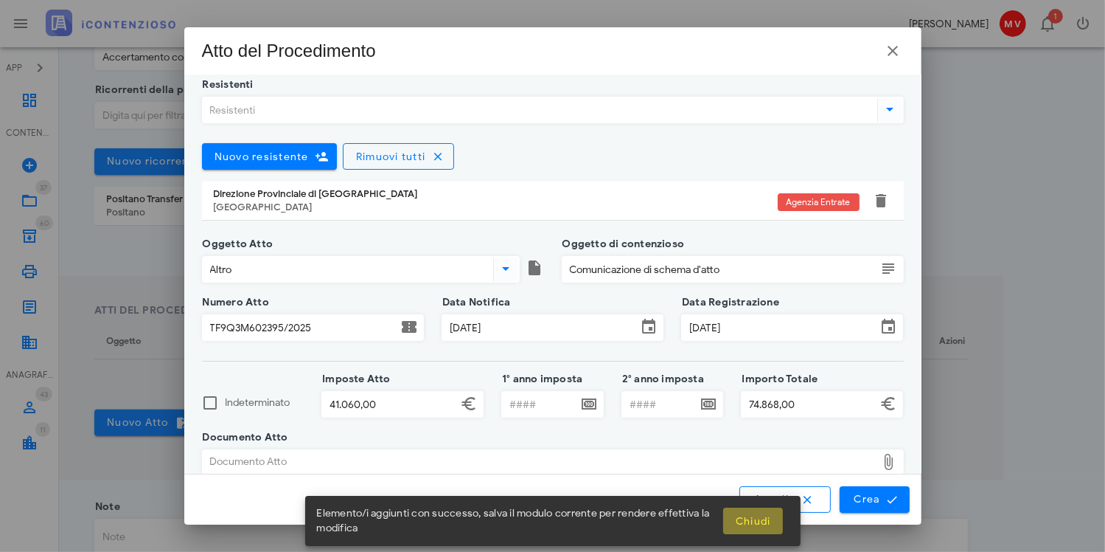
click at [749, 518] on span "Chiudi" at bounding box center [753, 521] width 36 height 13
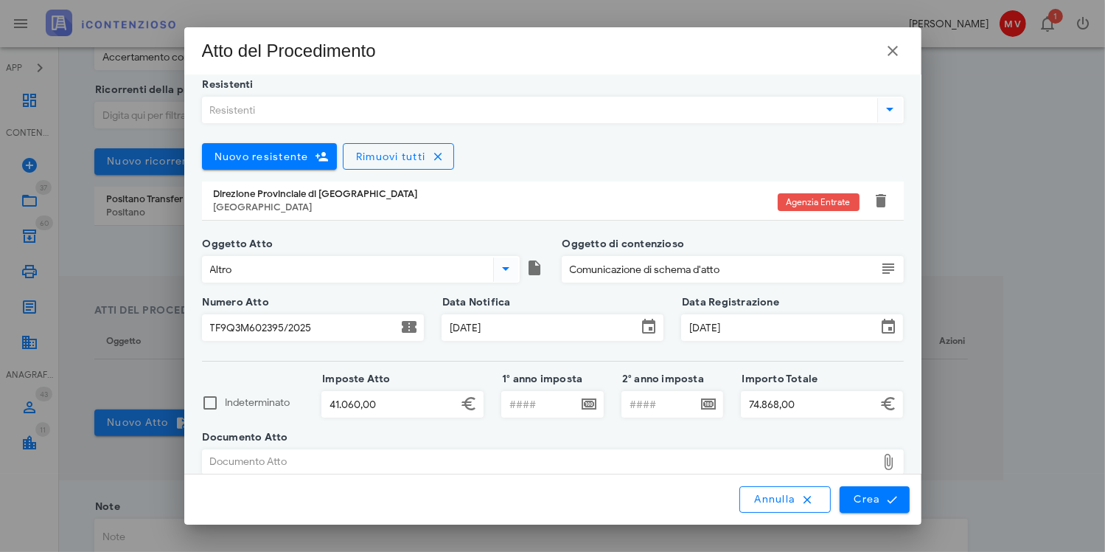
click at [271, 456] on div "Documento Atto" at bounding box center [540, 462] width 675 height 24
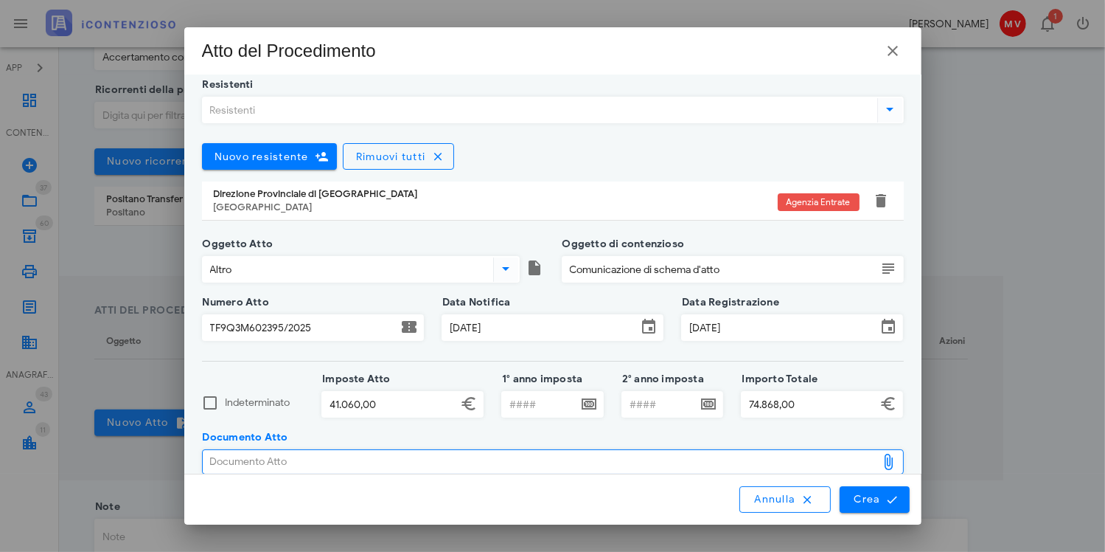
type input "C:\fakepath\C5GFGI~X.PDF"
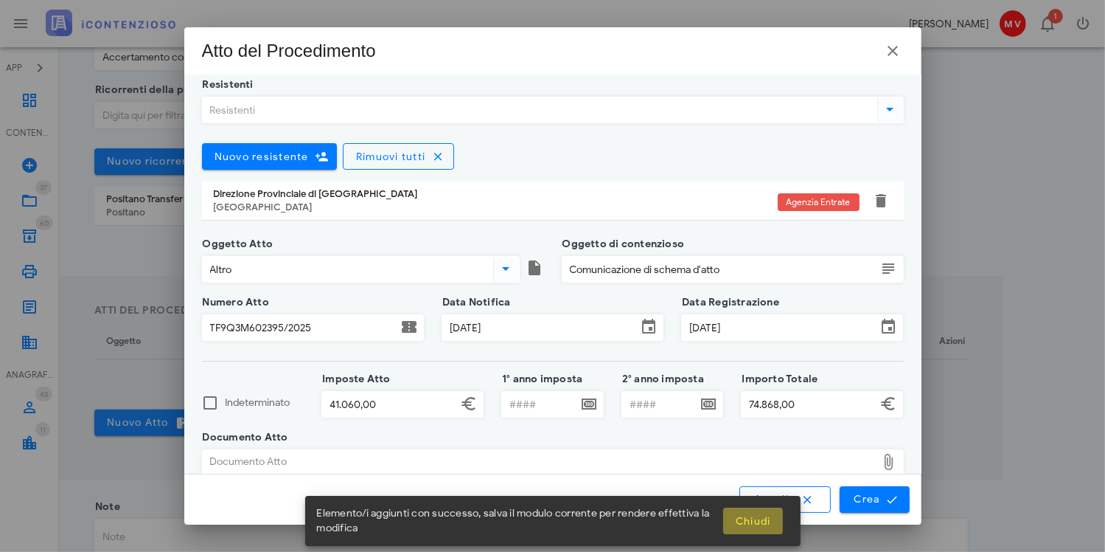
click at [760, 521] on span "Chiudi" at bounding box center [753, 521] width 36 height 13
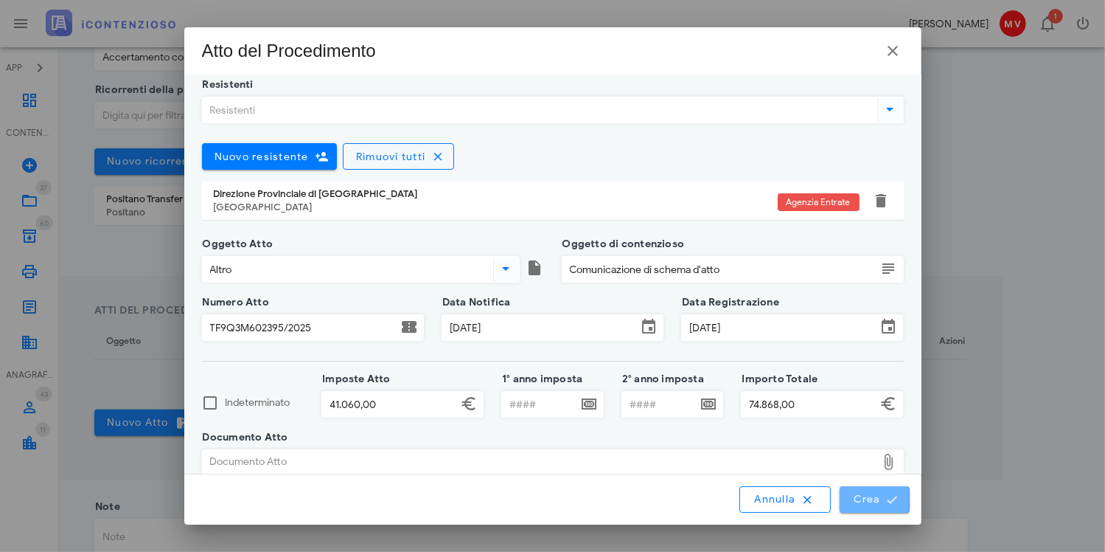
click at [874, 496] on span "Crea" at bounding box center [874, 499] width 43 height 13
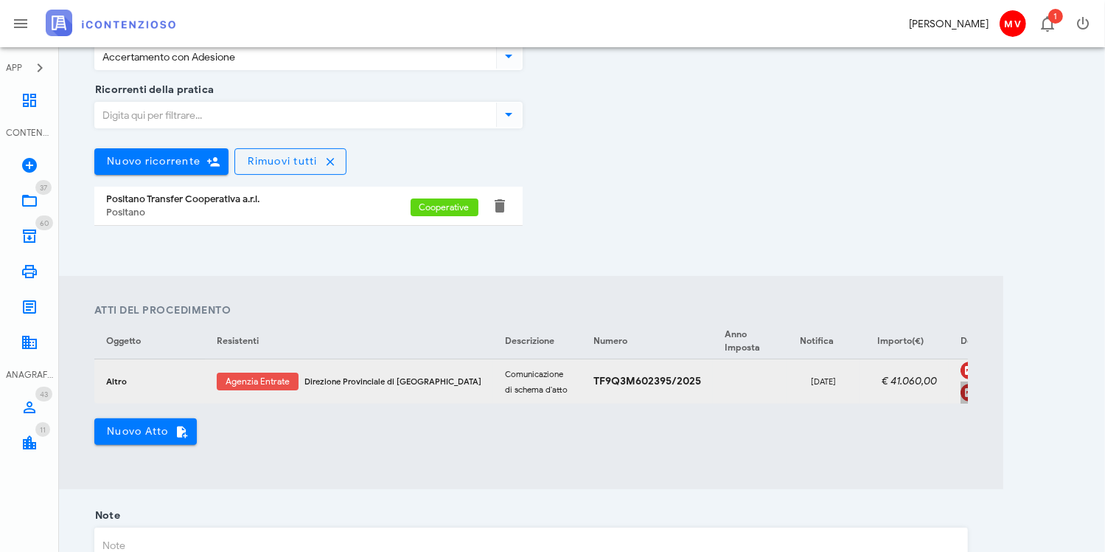
click at [987, 386] on div "C5GFGIX" at bounding box center [1013, 392] width 53 height 12
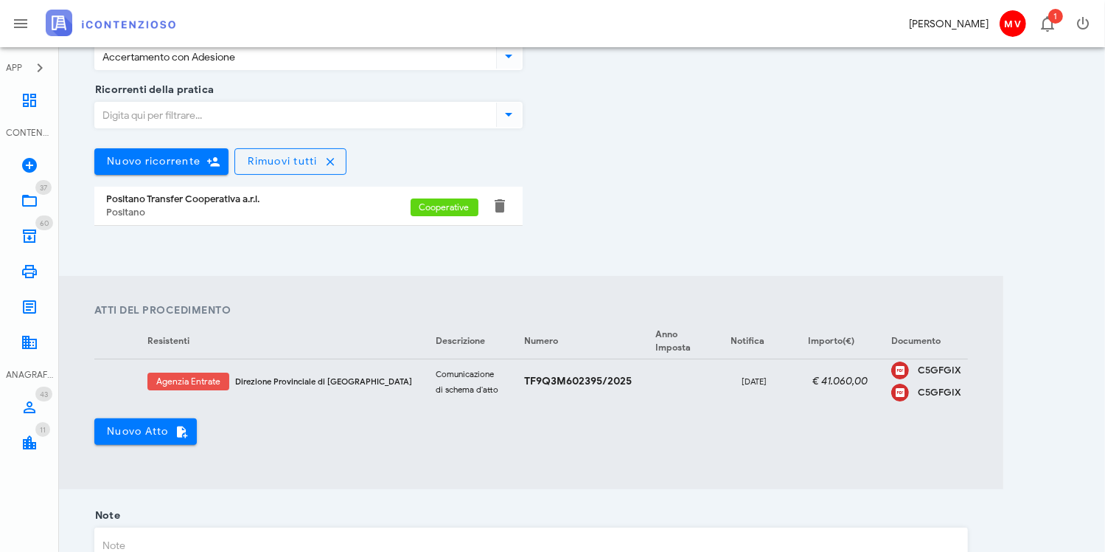
scroll to position [0, 74]
click at [995, 372] on icon "button" at bounding box center [1004, 381] width 18 height 18
click at [928, 403] on div "Elimina" at bounding box center [922, 405] width 39 height 12
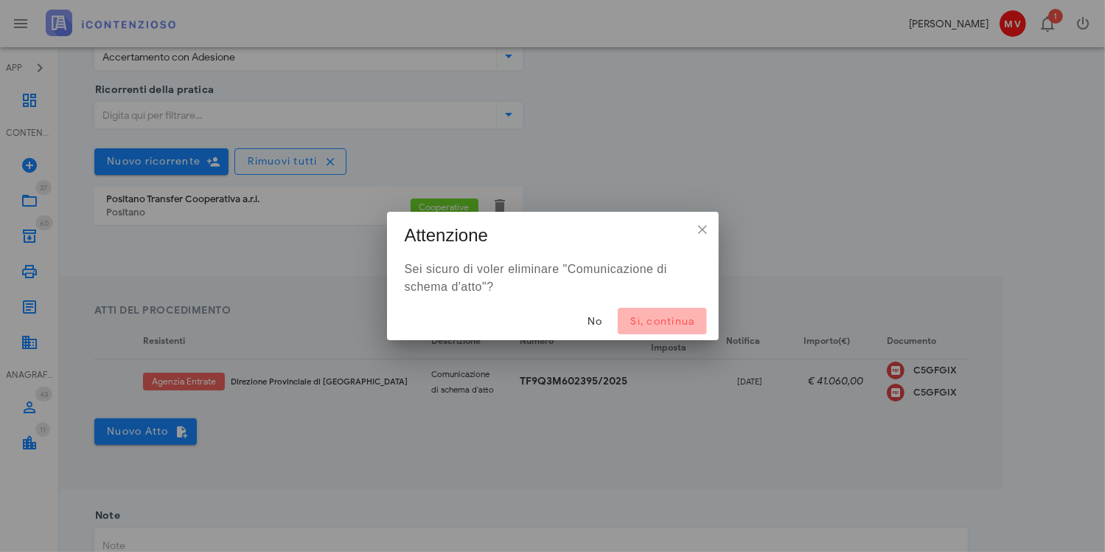
click at [658, 317] on span "Sì, continua" at bounding box center [662, 321] width 65 height 13
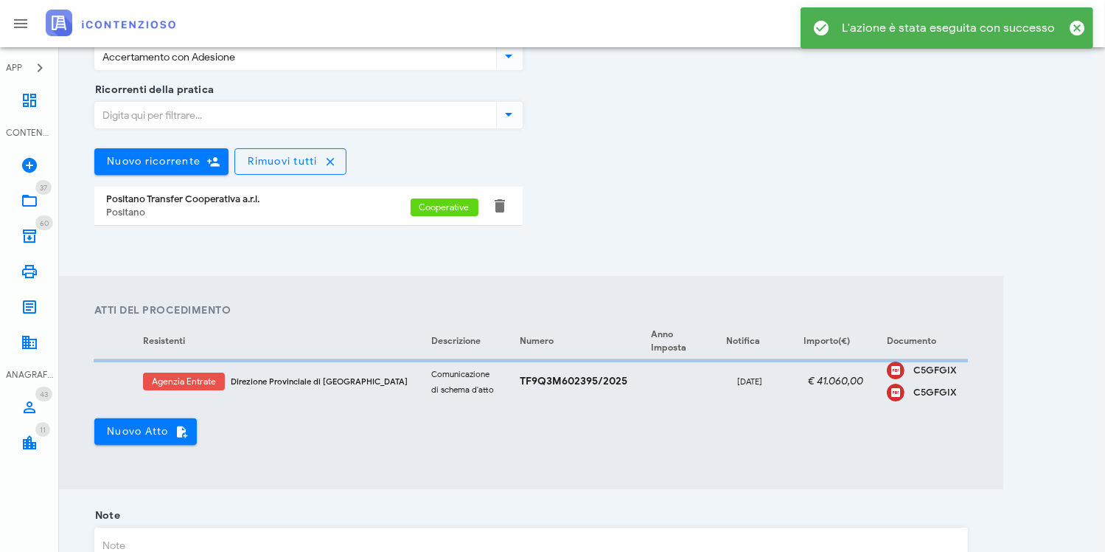
scroll to position [0, 9]
